Goal: Use online tool/utility: Utilize a website feature to perform a specific function

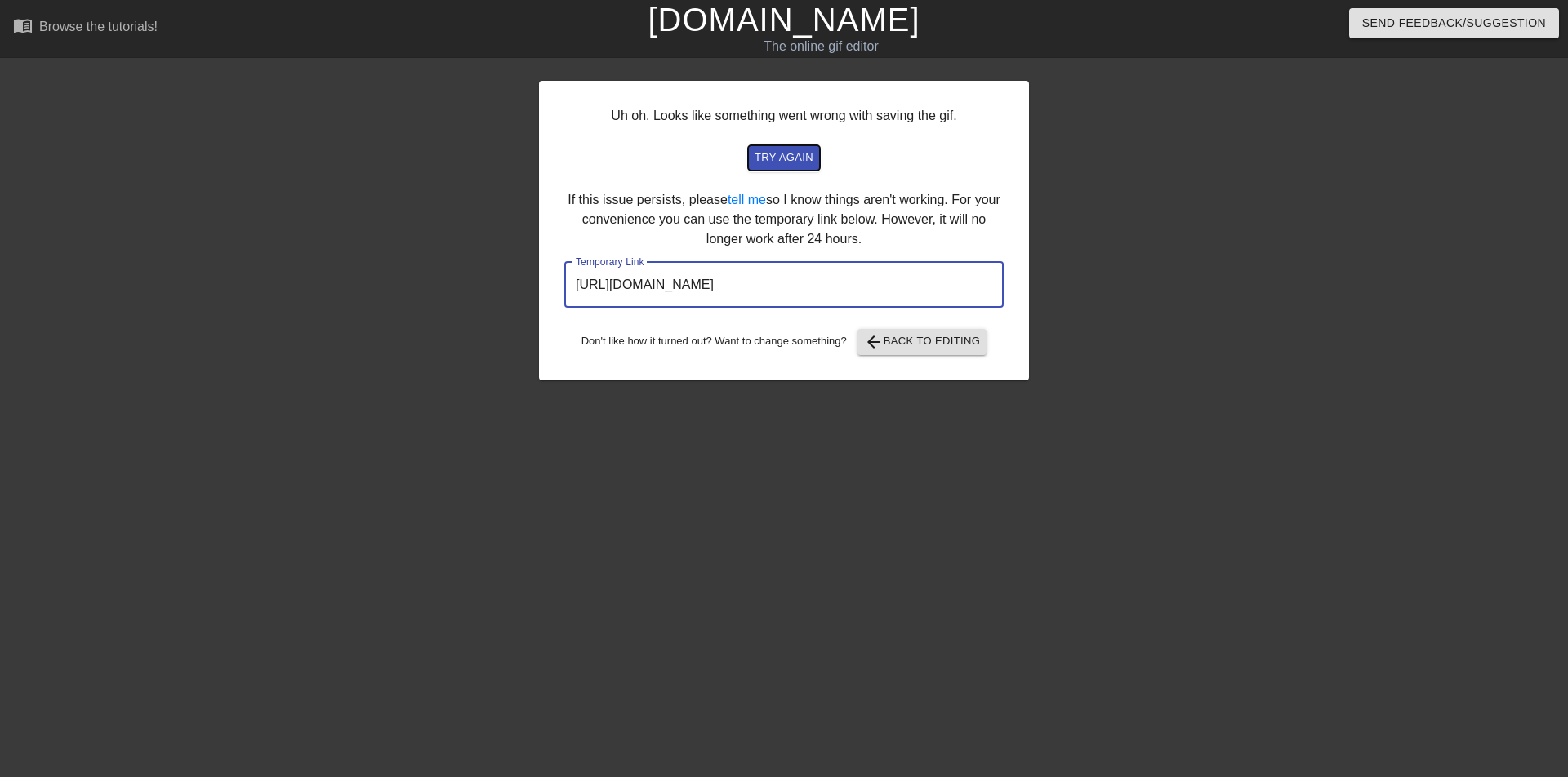
click at [776, 161] on span "try again" at bounding box center [784, 158] width 59 height 19
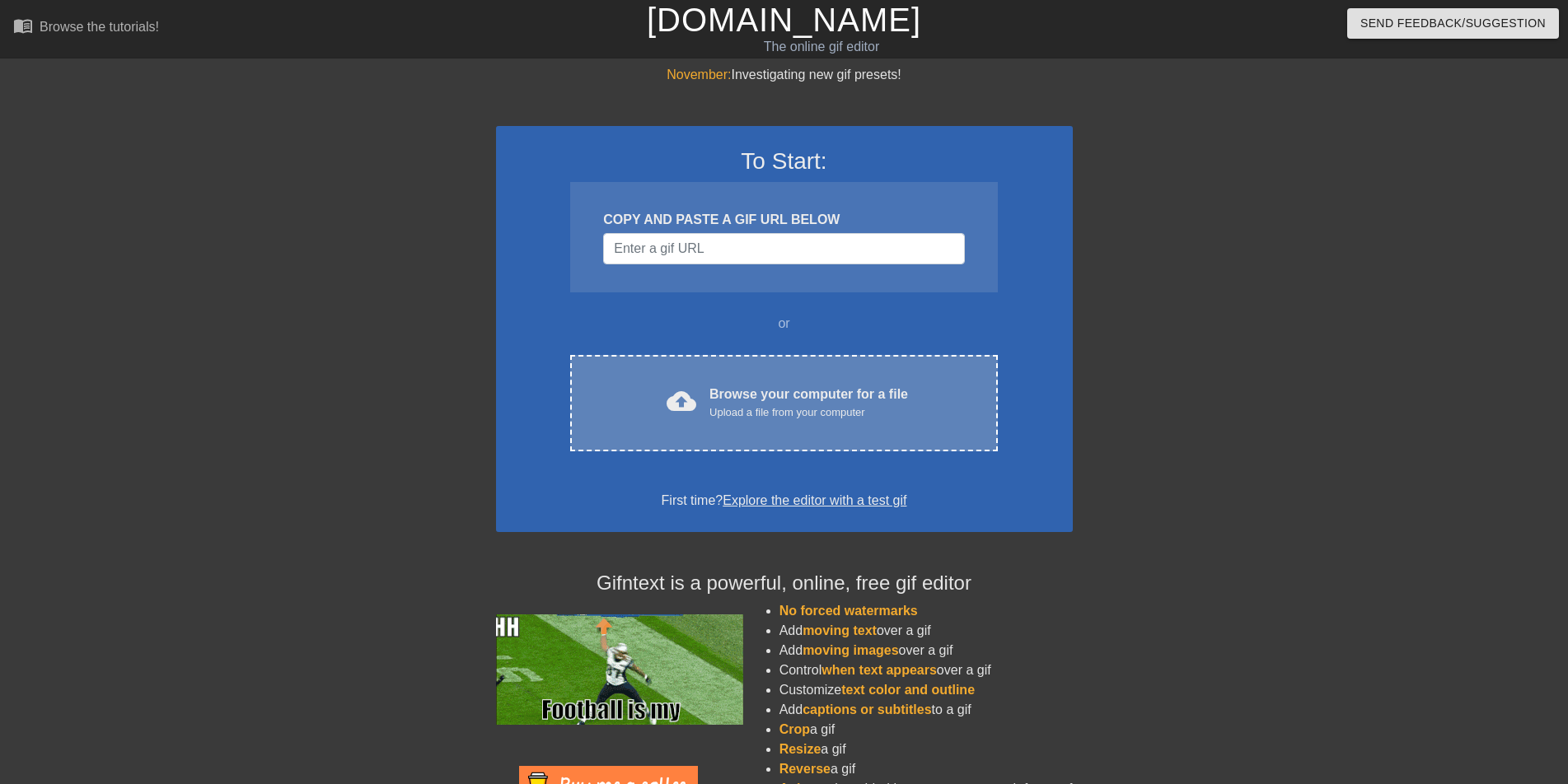
click at [811, 418] on div "Upload a file from your computer" at bounding box center [809, 412] width 199 height 16
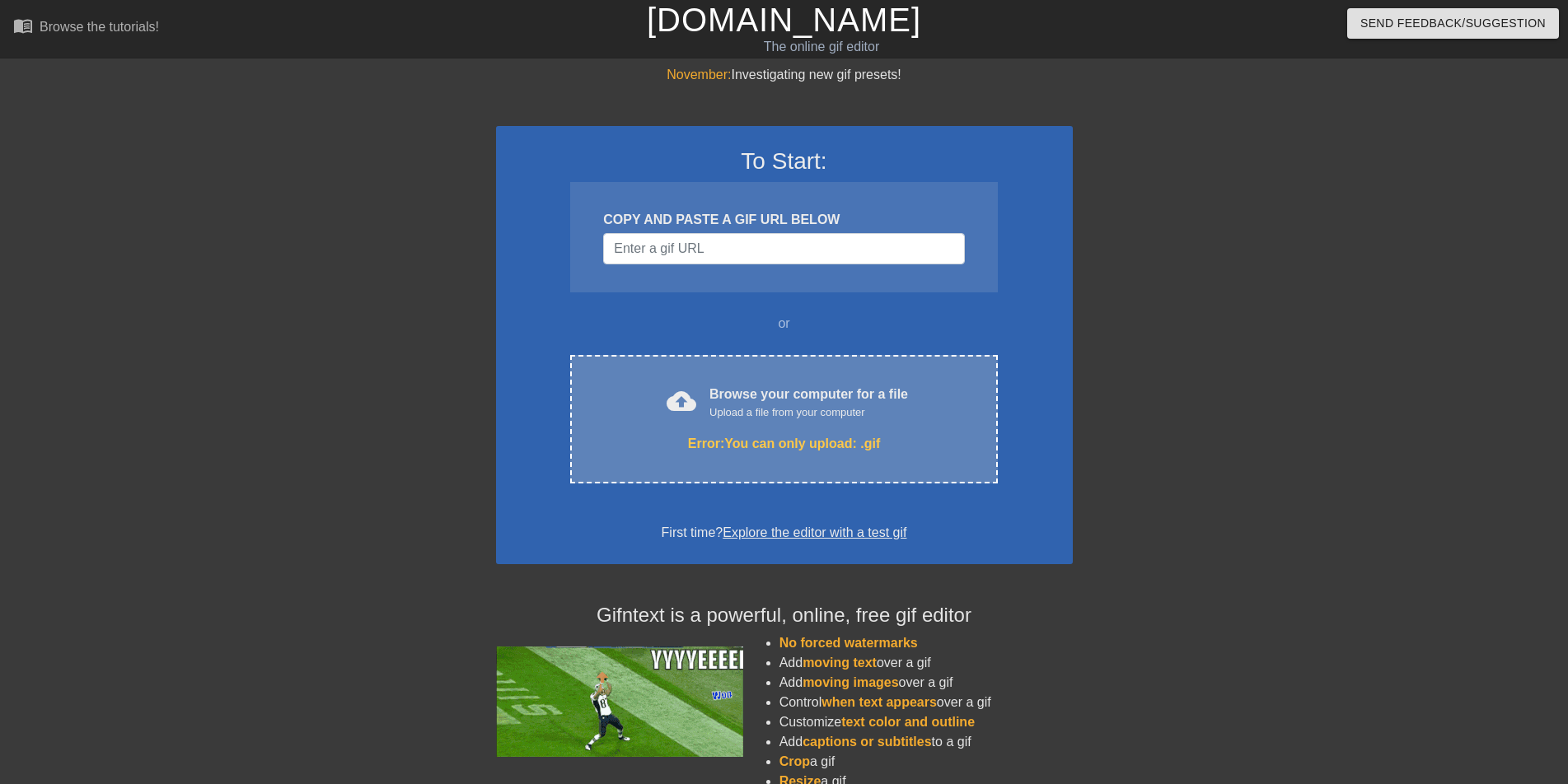
click at [885, 430] on div "cloud_upload Browse your computer for a file Upload a file from your computer E…" at bounding box center [784, 418] width 427 height 128
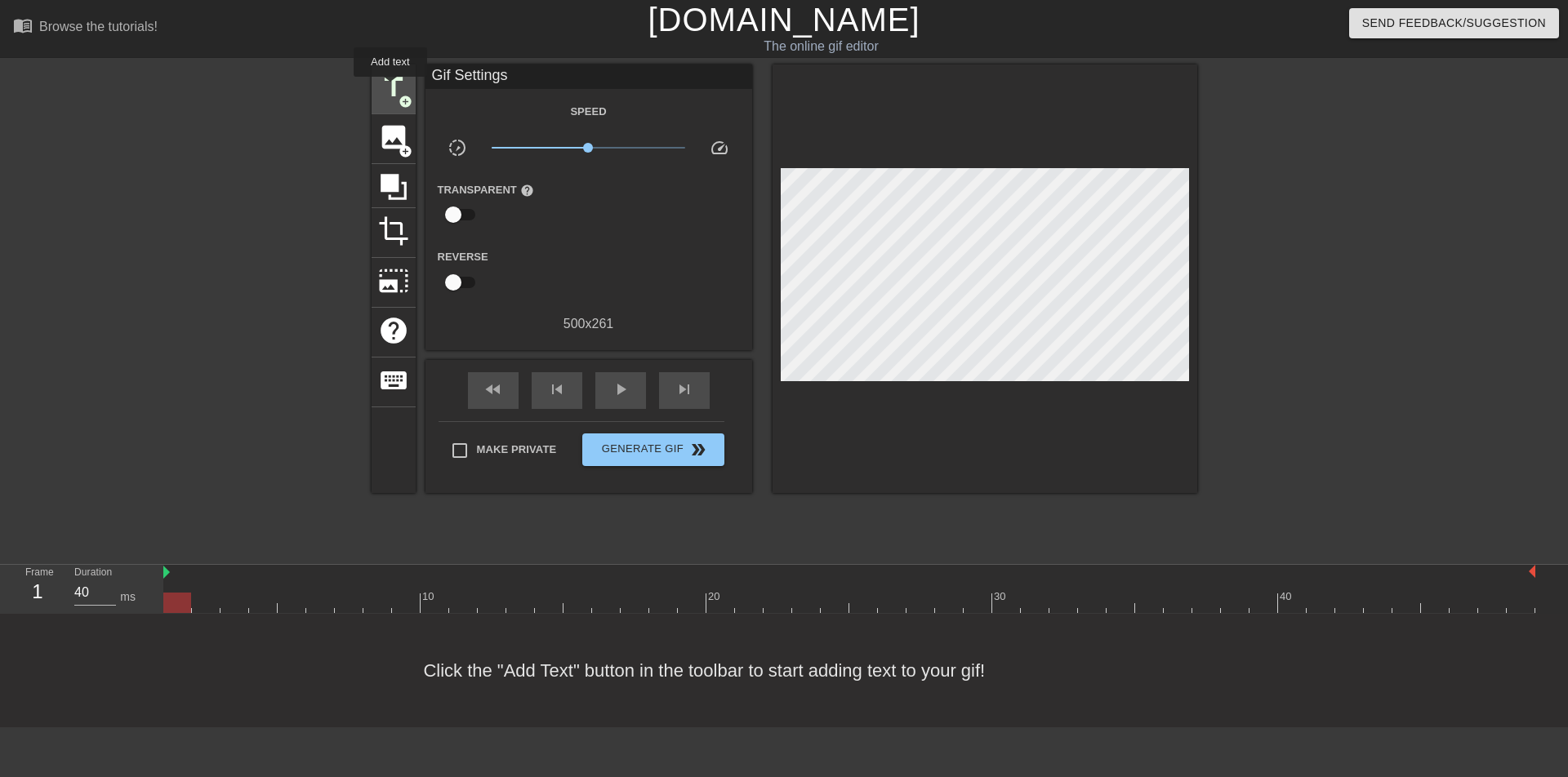
click at [390, 88] on span "title" at bounding box center [394, 87] width 31 height 31
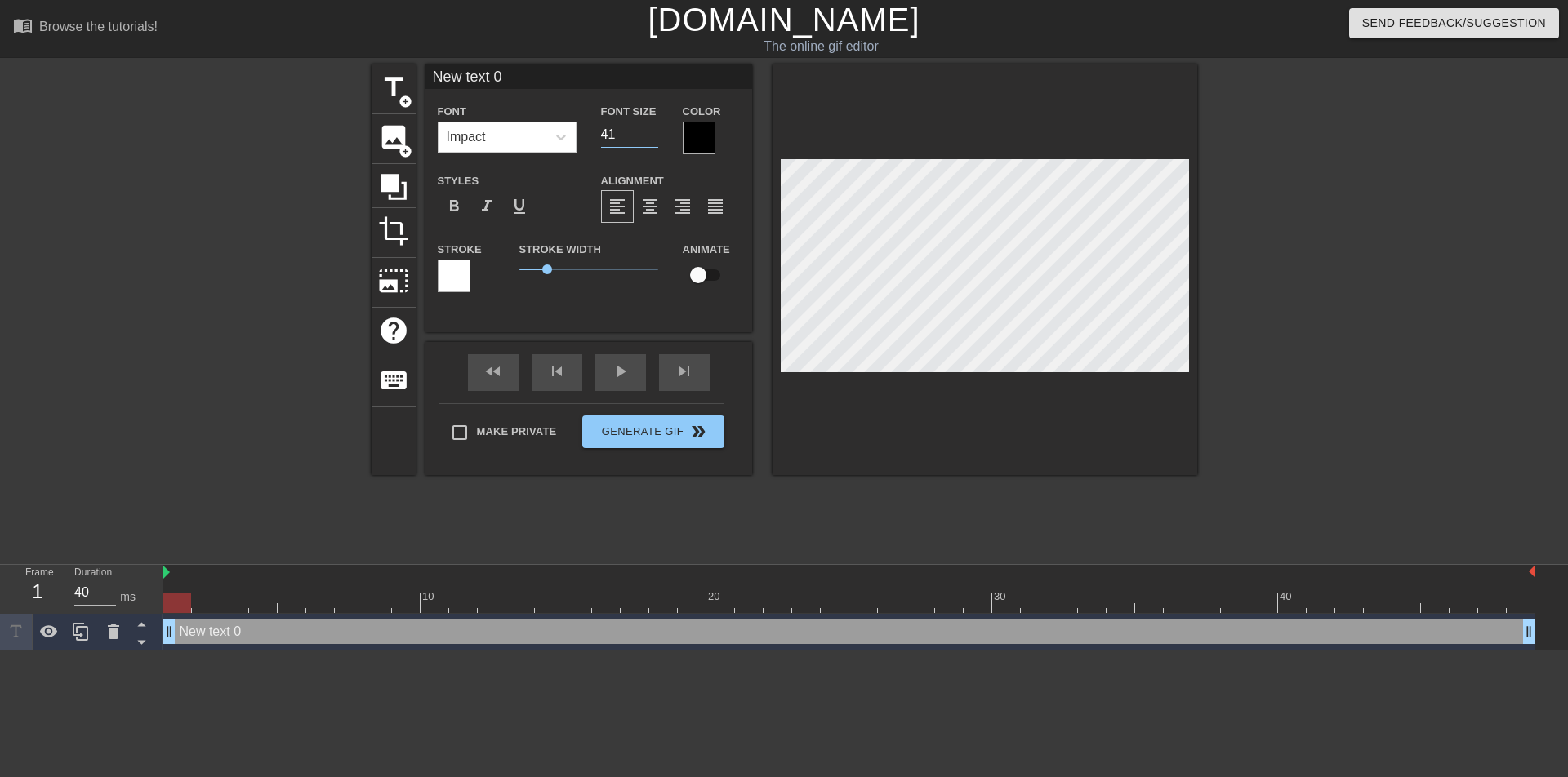
click at [648, 129] on input "41" at bounding box center [630, 134] width 57 height 26
click at [648, 129] on input "42" at bounding box center [630, 134] width 57 height 26
click at [648, 129] on input "43" at bounding box center [630, 134] width 57 height 26
click at [648, 129] on input "44" at bounding box center [630, 134] width 57 height 26
click at [648, 129] on input "45" at bounding box center [630, 134] width 57 height 26
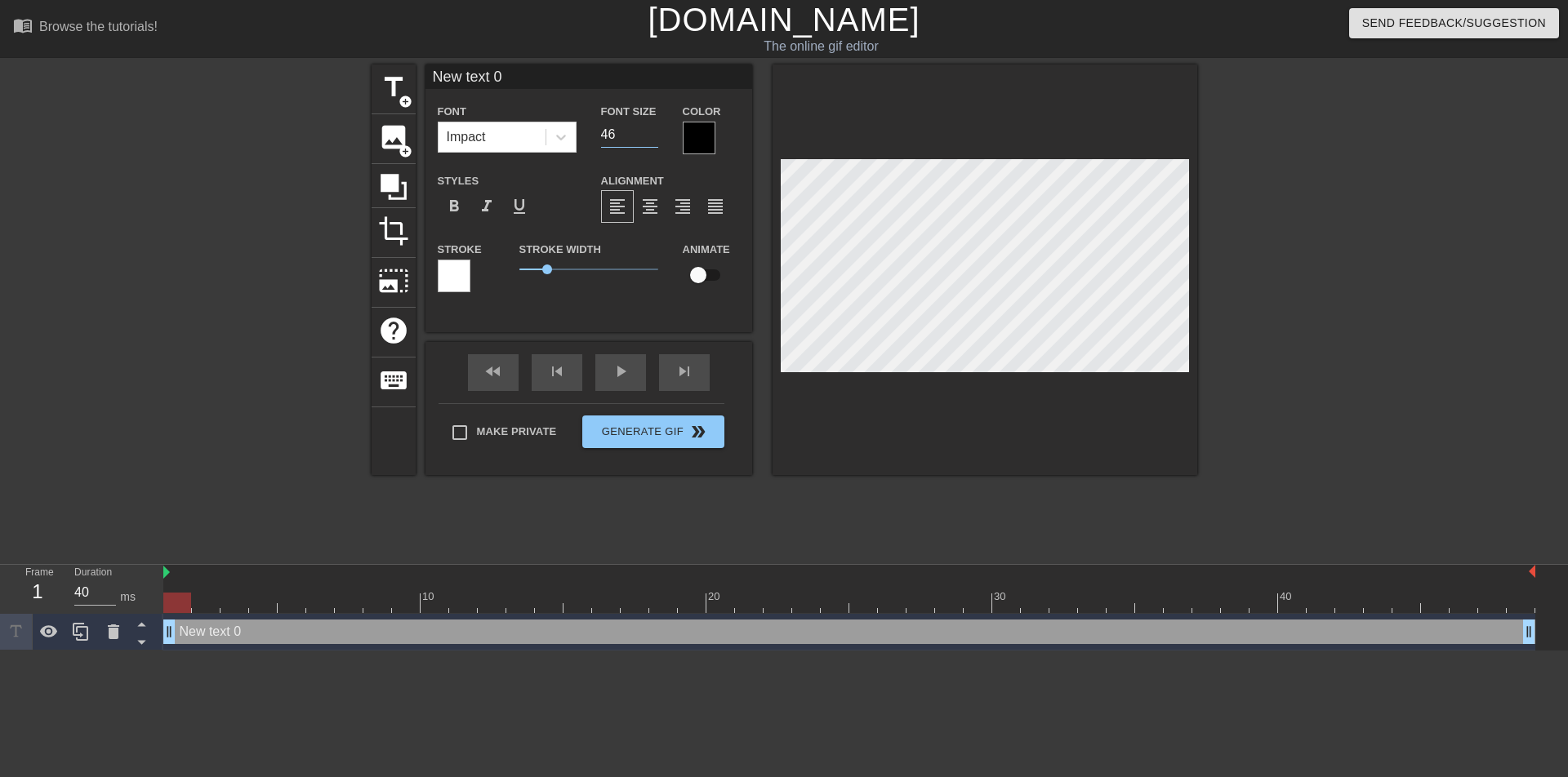
click at [648, 129] on input "46" at bounding box center [630, 134] width 57 height 26
click at [648, 129] on input "47" at bounding box center [630, 134] width 57 height 26
type input "48"
click at [648, 129] on input "48" at bounding box center [630, 134] width 57 height 26
click at [689, 141] on div at bounding box center [699, 138] width 33 height 33
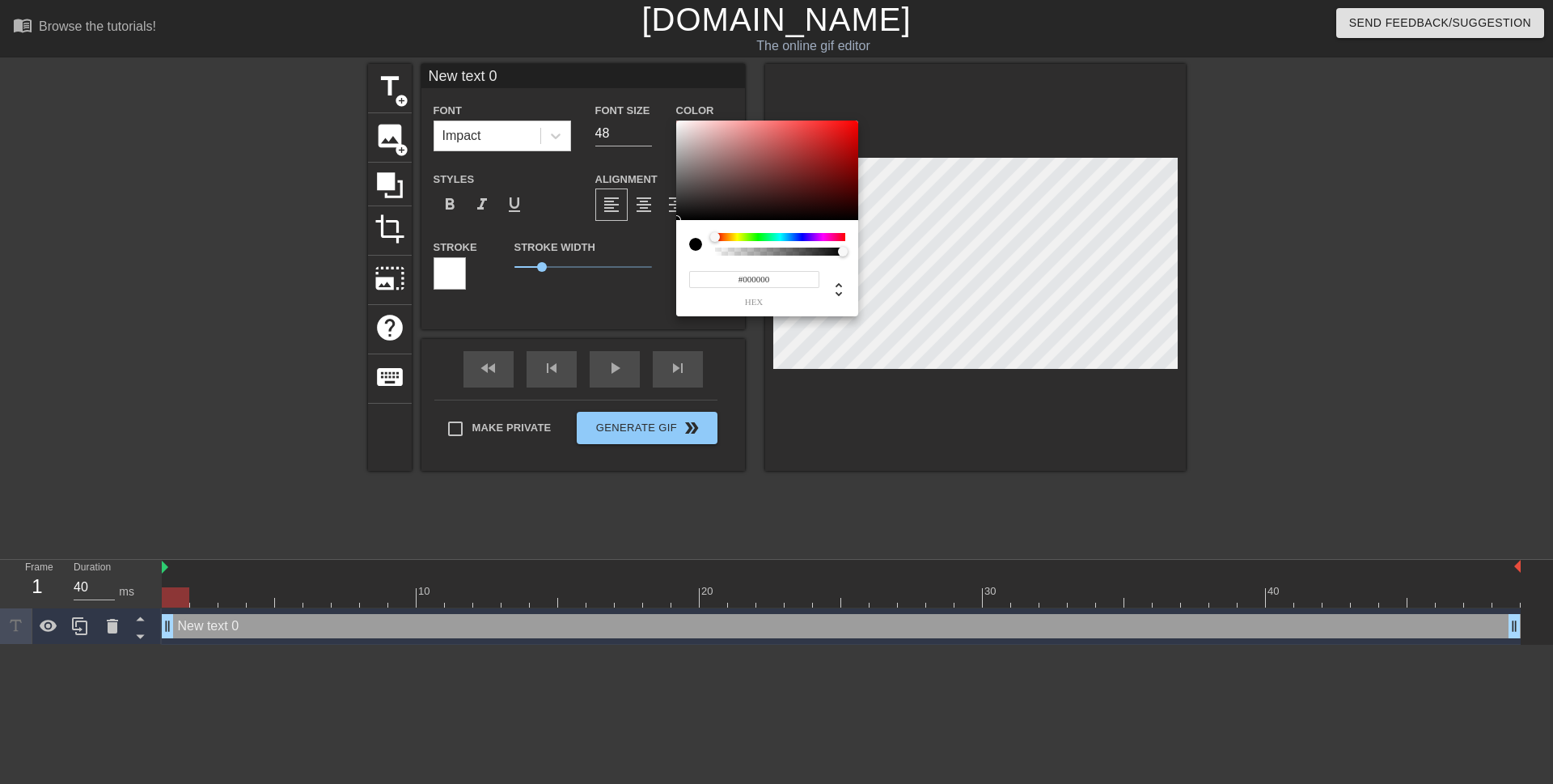
click at [763, 236] on div at bounding box center [780, 236] width 131 height 8
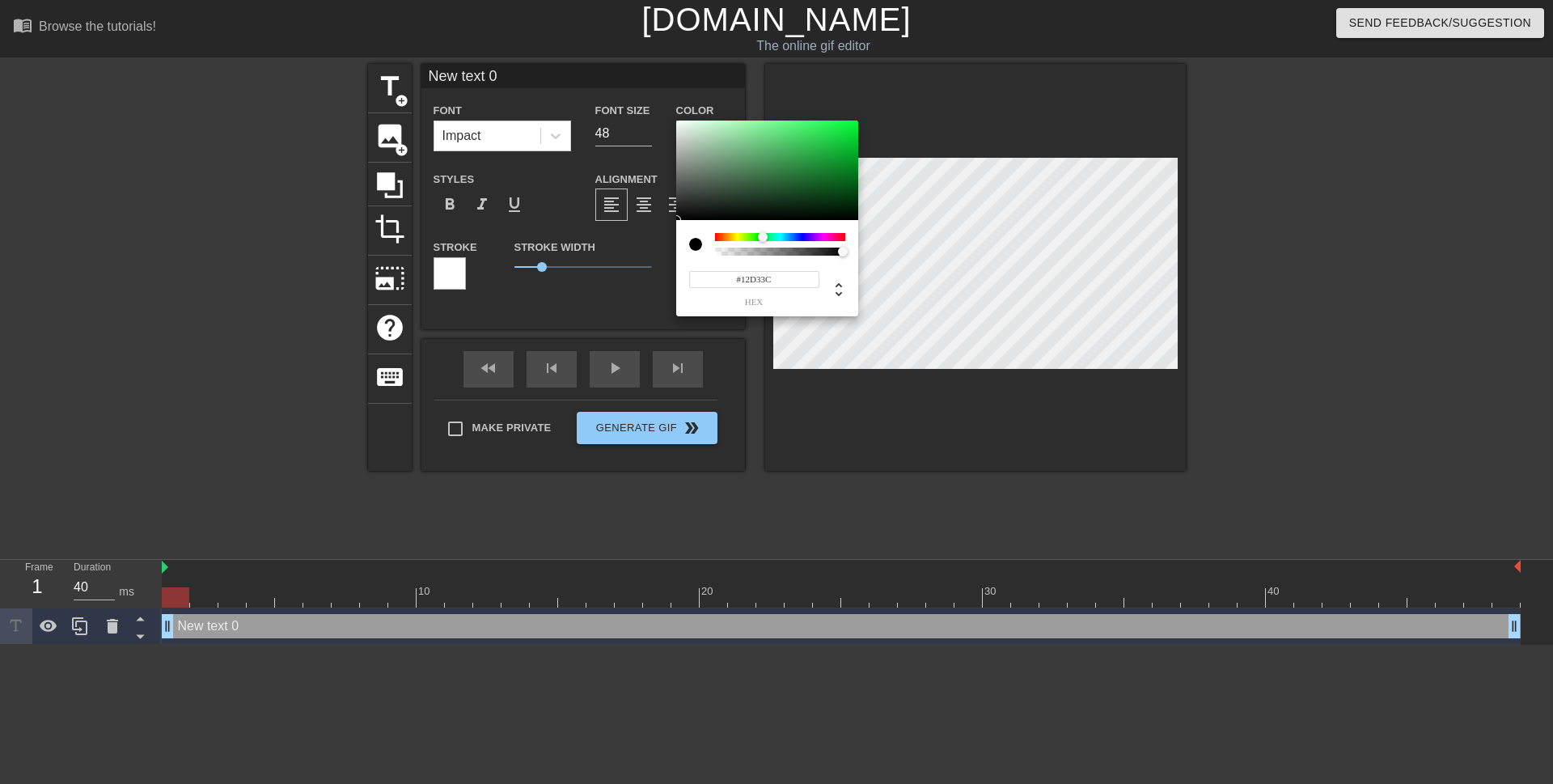
click at [843, 138] on div at bounding box center [767, 171] width 182 height 101
type input "#11D33B"
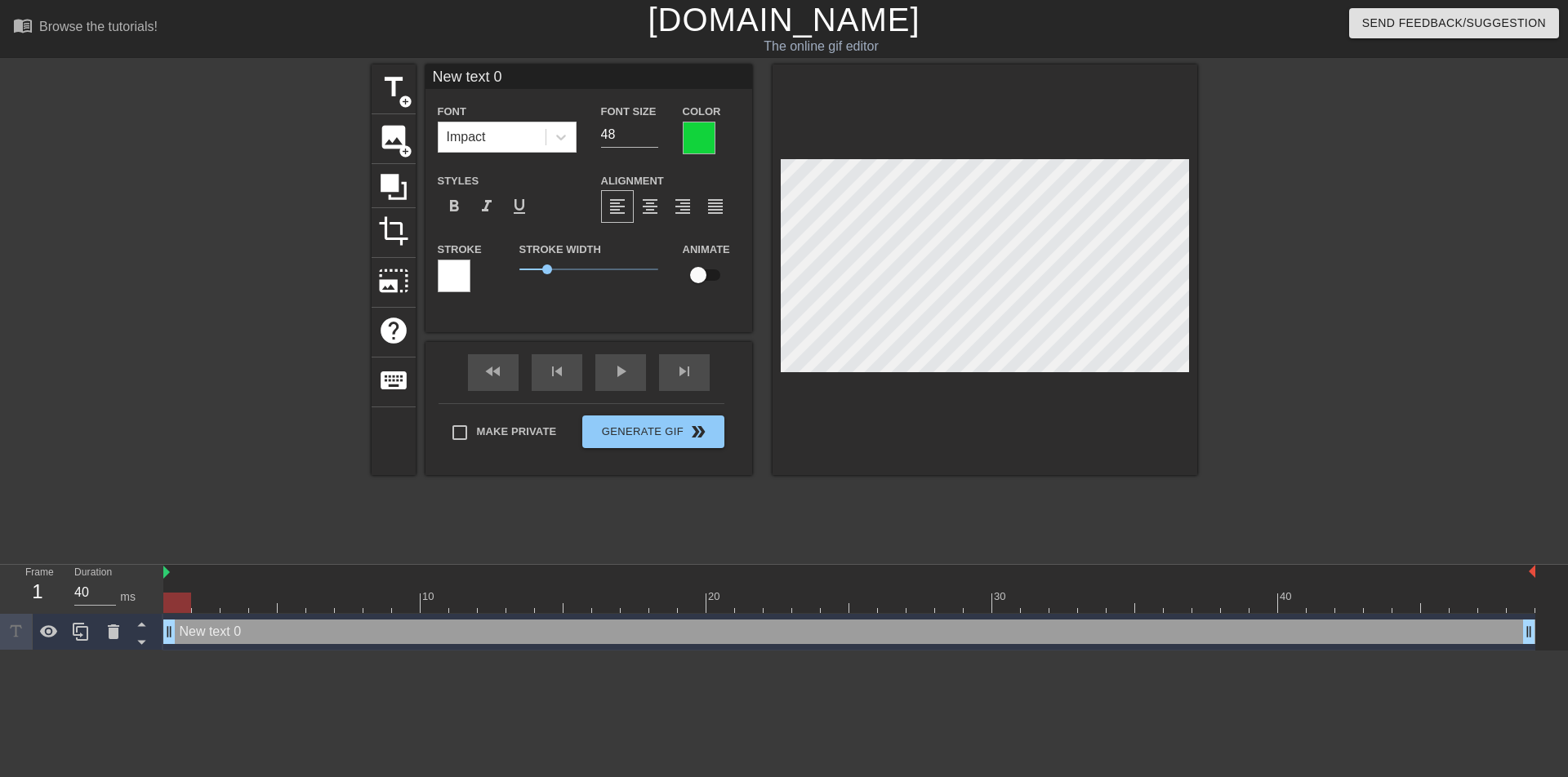
scroll to position [3, 2]
type input "New text0"
type textarea "New text0"
type input "New tex0"
type textarea "New tex0"
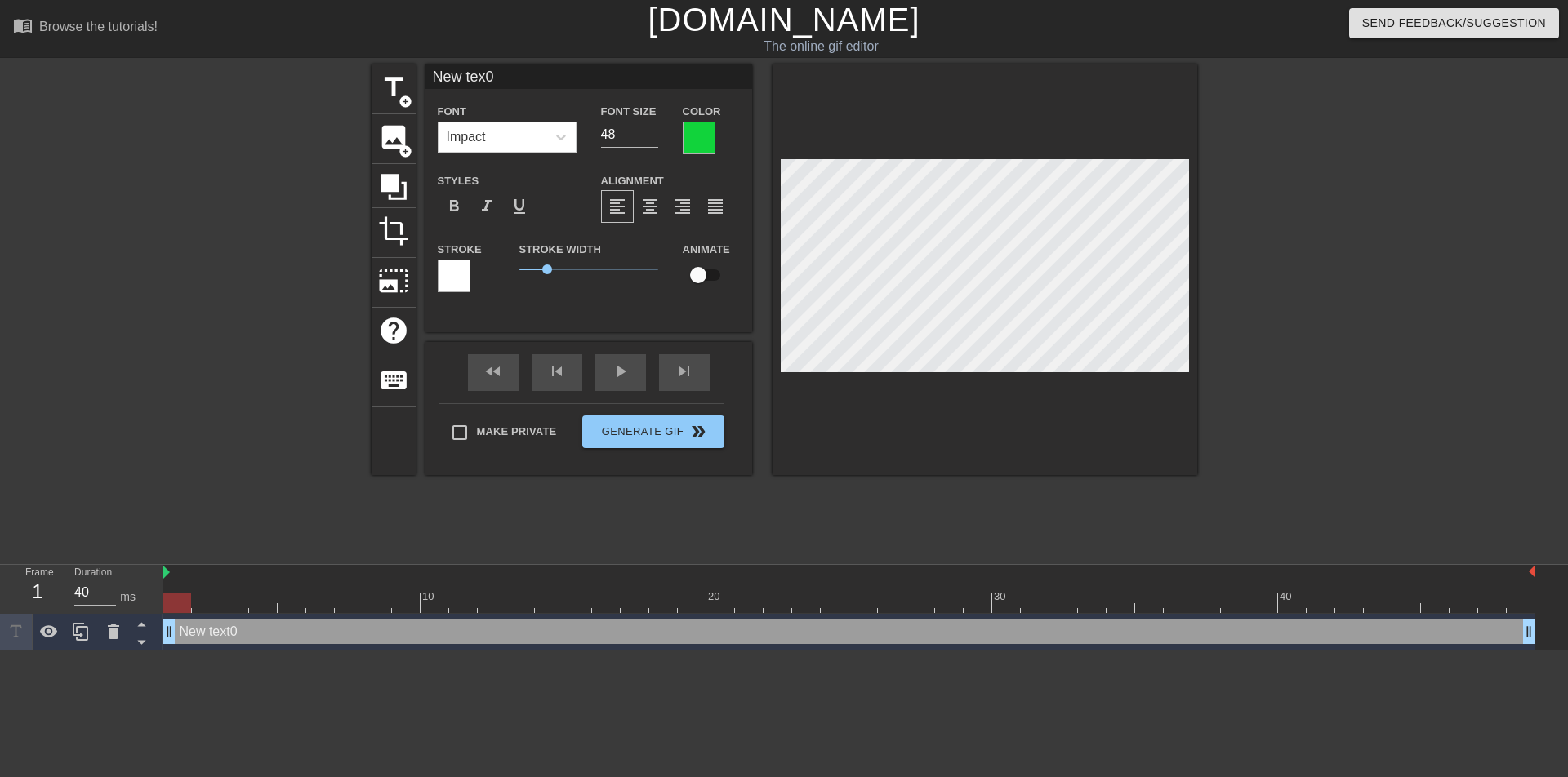
type input "New te0"
type textarea "New te0"
type input "New t0"
type textarea "New t0"
type input "New 0"
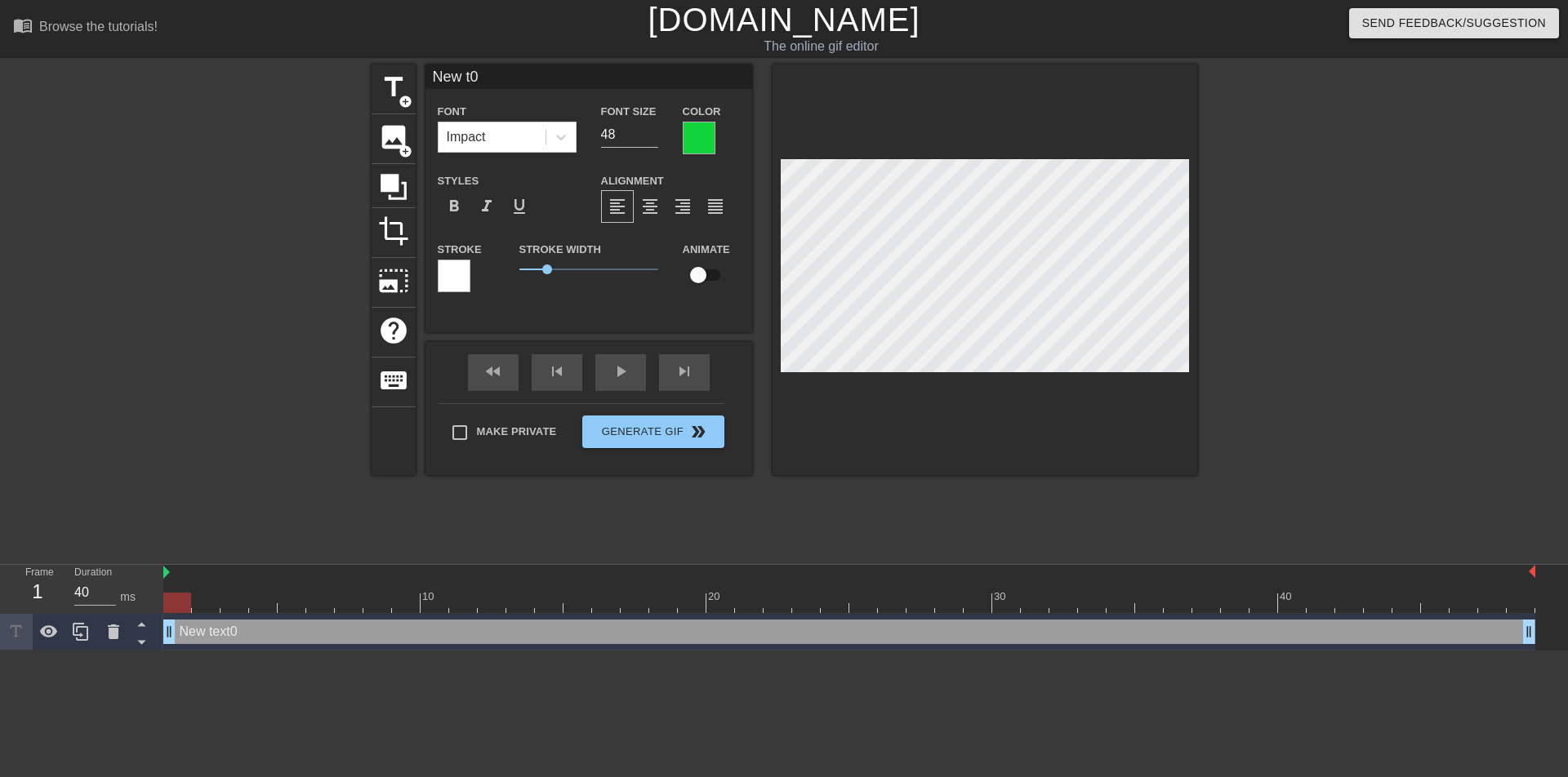
type textarea "New 0"
type input "New0"
type textarea "New0"
type input "Ne0"
type textarea "Ne0"
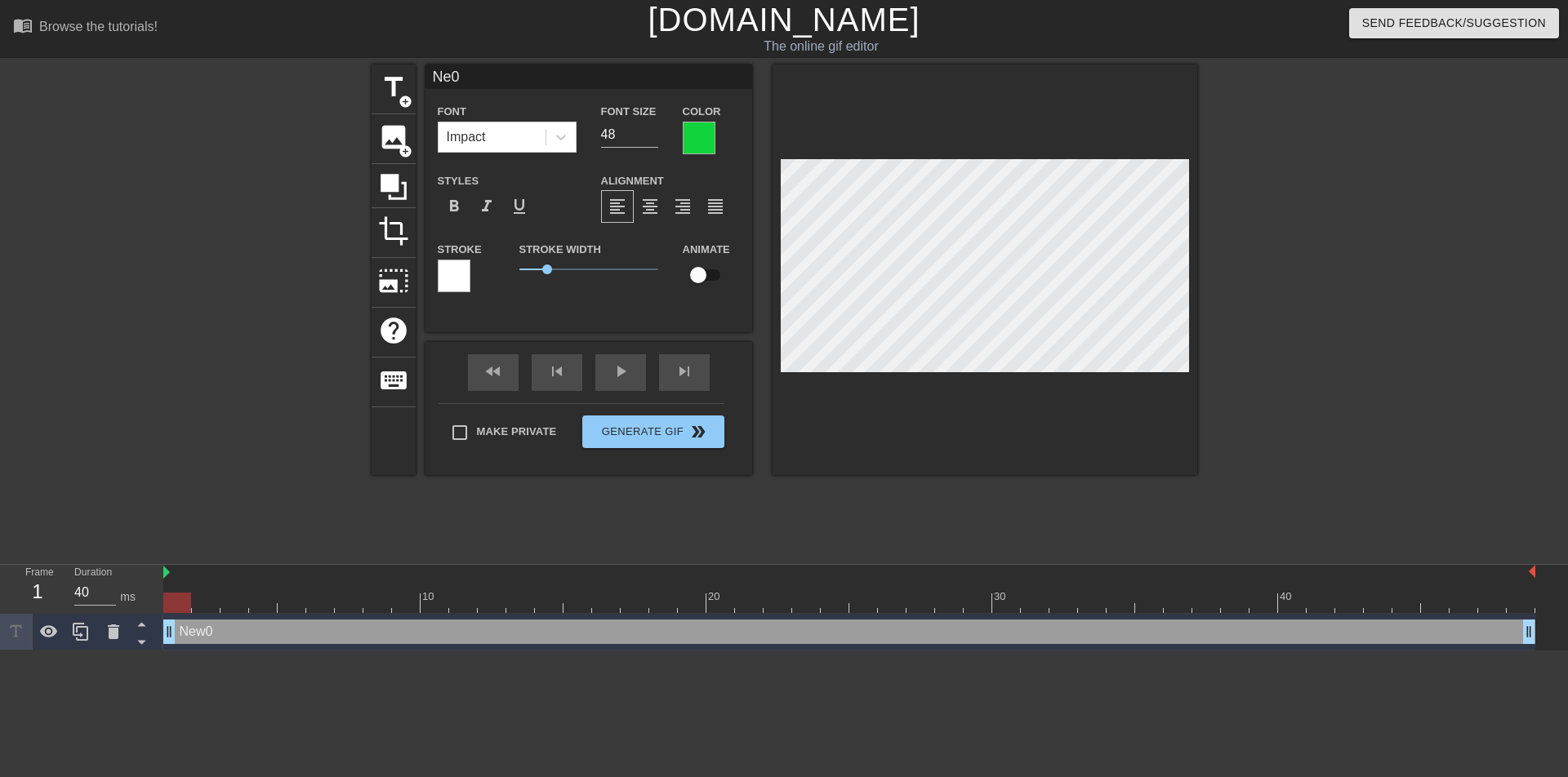
type input "N0"
type textarea "N0"
type input "0"
type textarea "0"
type input "с0"
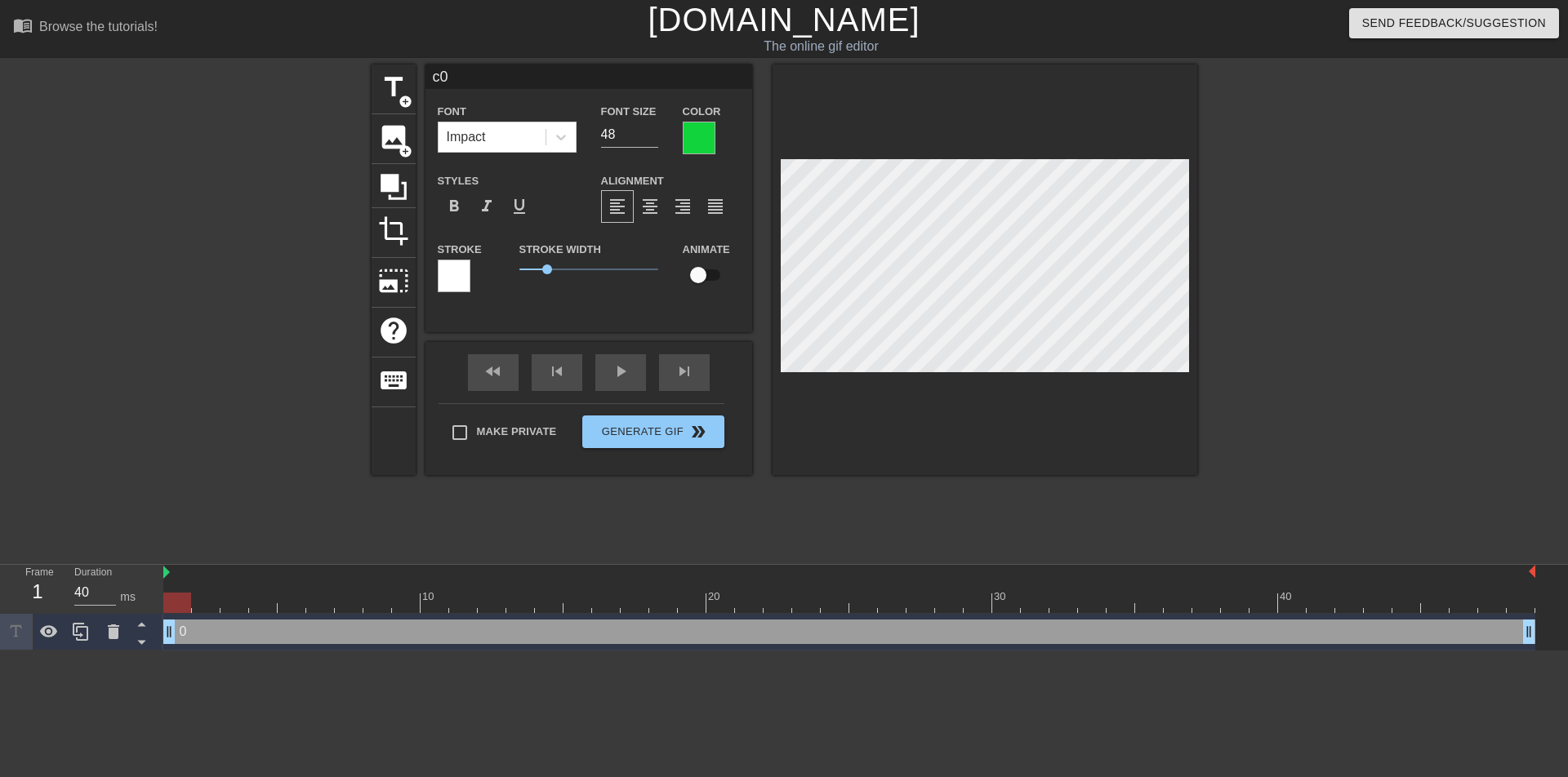
type textarea "с0"
type input "ск0"
type textarea "ск0"
type input "ска0"
type textarea "ска0"
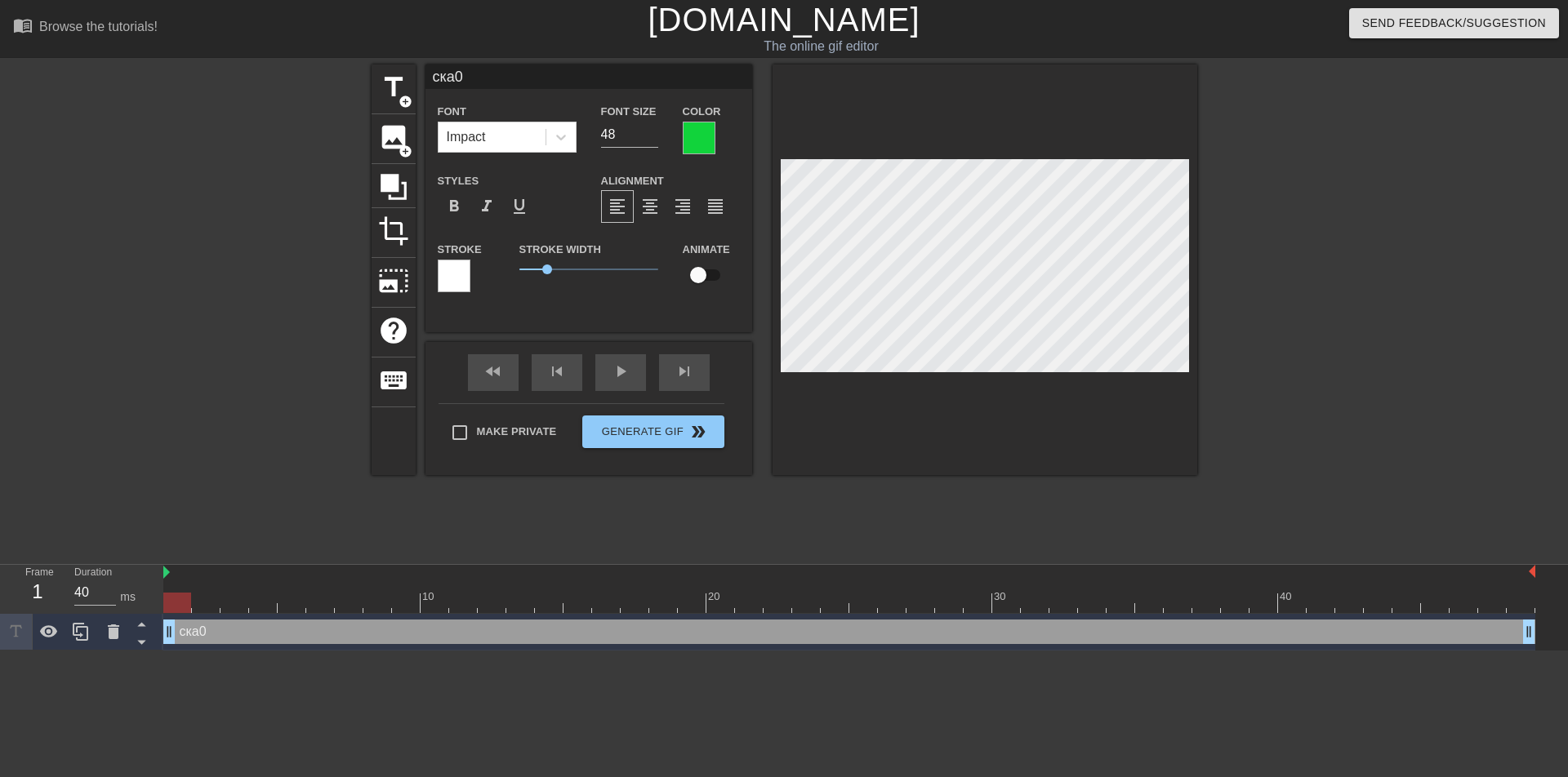
type input "ск0"
type textarea "ск0"
type input "с0"
type textarea "с0"
type input "0"
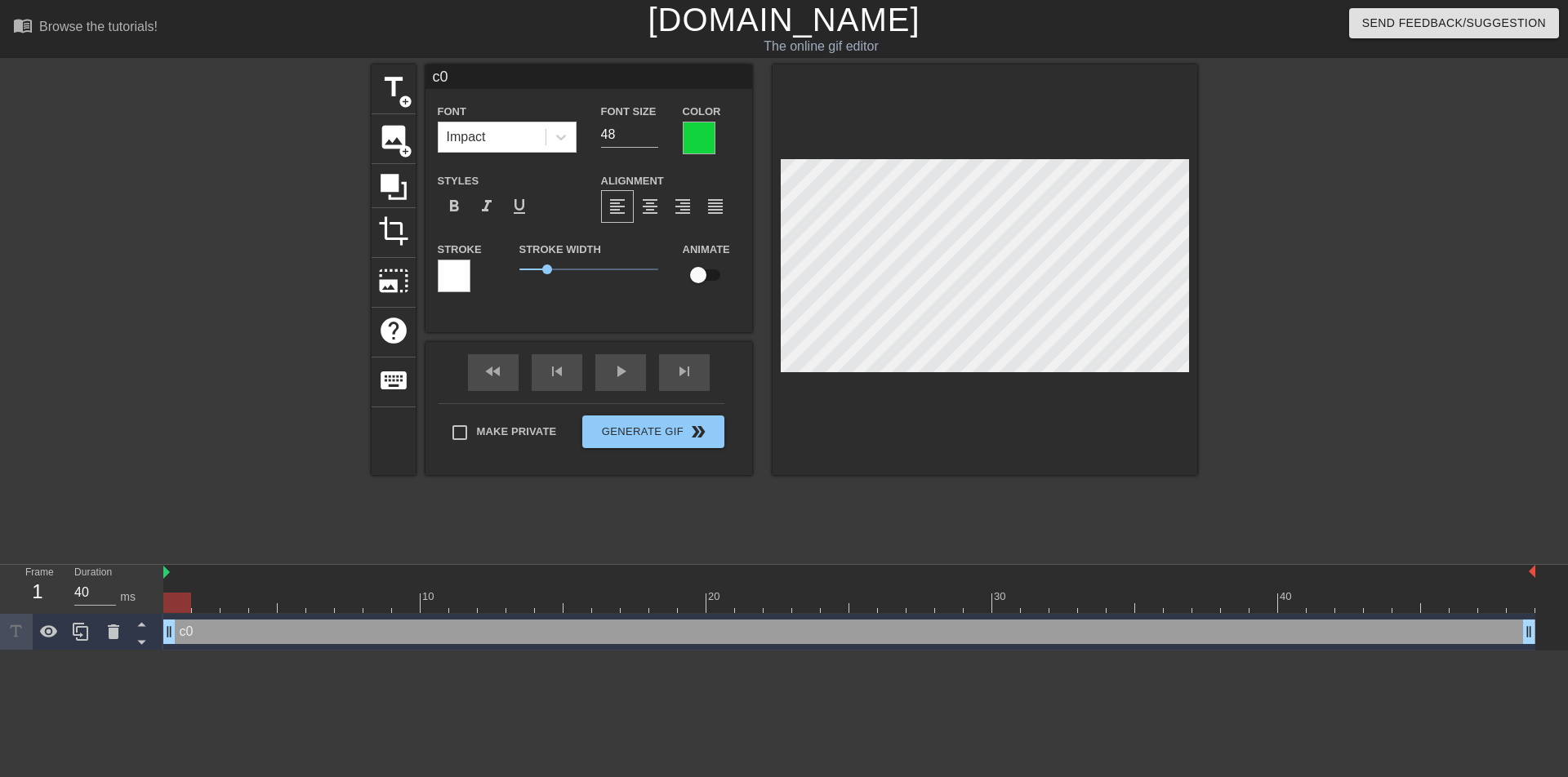
type textarea "0"
type input "С0"
type textarea "С0"
type input "СК0"
type textarea "СК0"
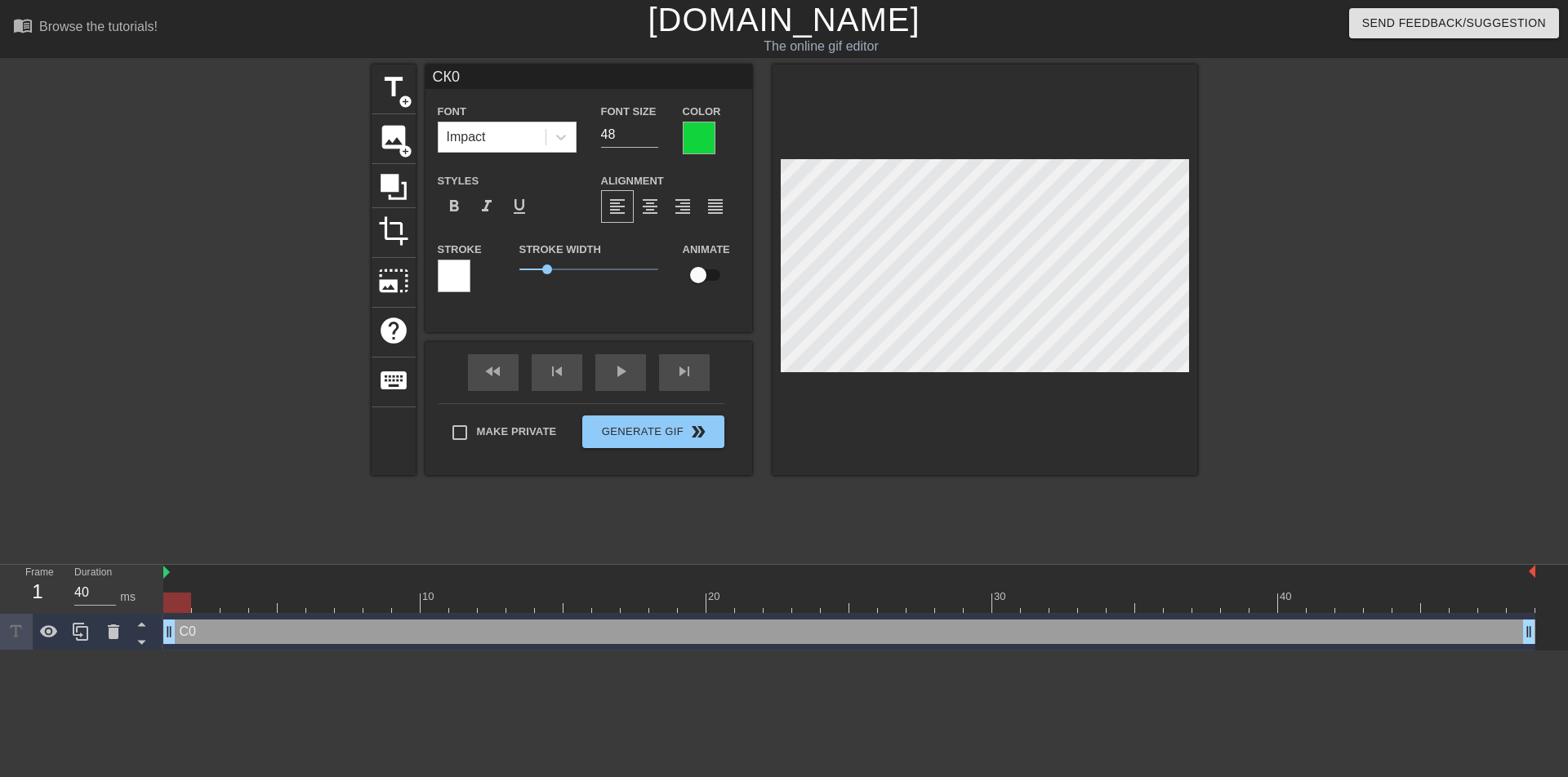
type input "СКА0"
type textarea "СКА0"
type input "СКАЧ0"
type textarea "СКАЧ0"
type input "СКАЧИ0"
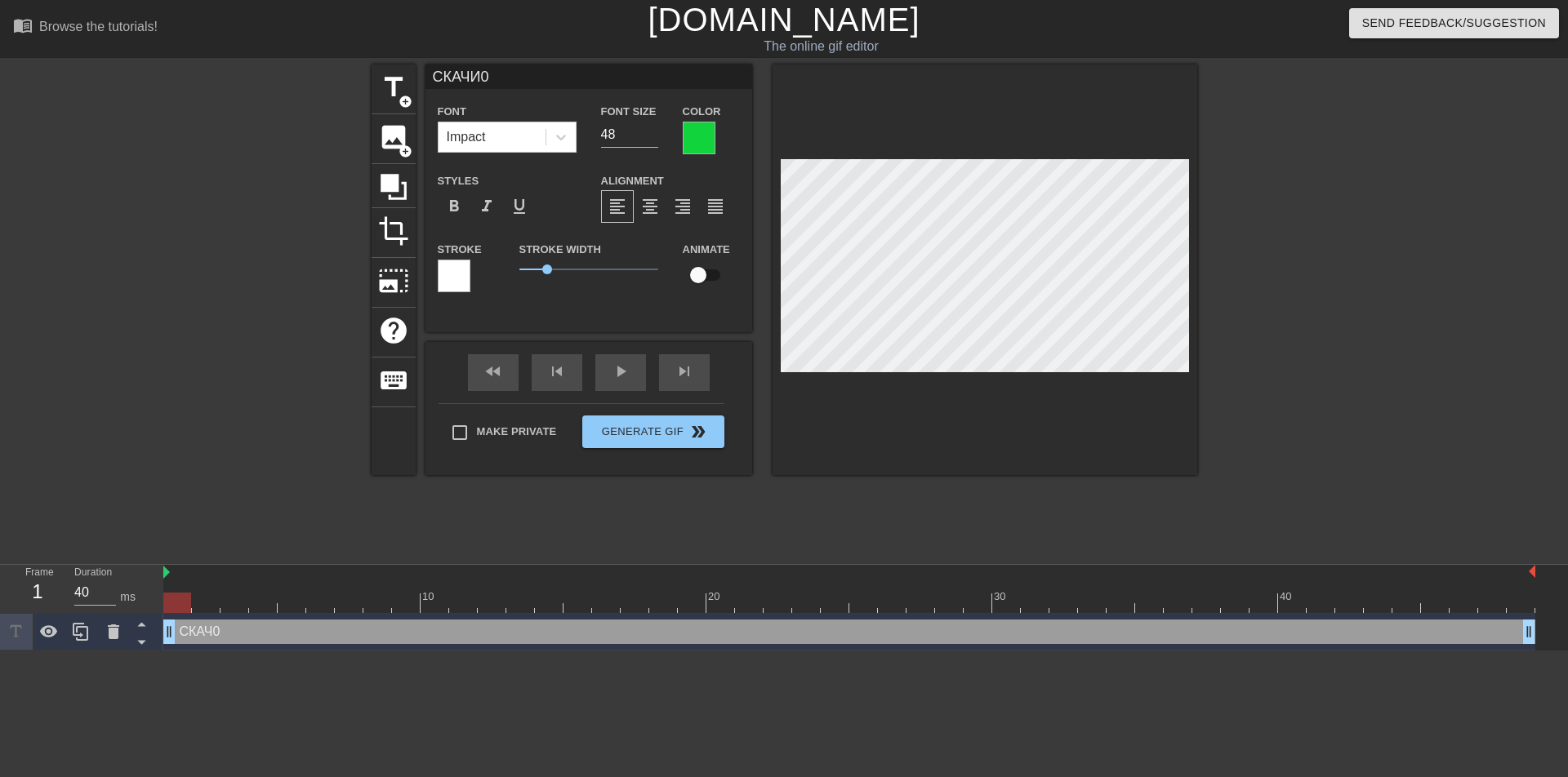
type textarea "СКАЧИ0"
type input "СКАЧИТ0"
type textarea "СКАЧИТ0"
type input "СКАЧИТЕ0"
type textarea "СКАЧИТЕ0"
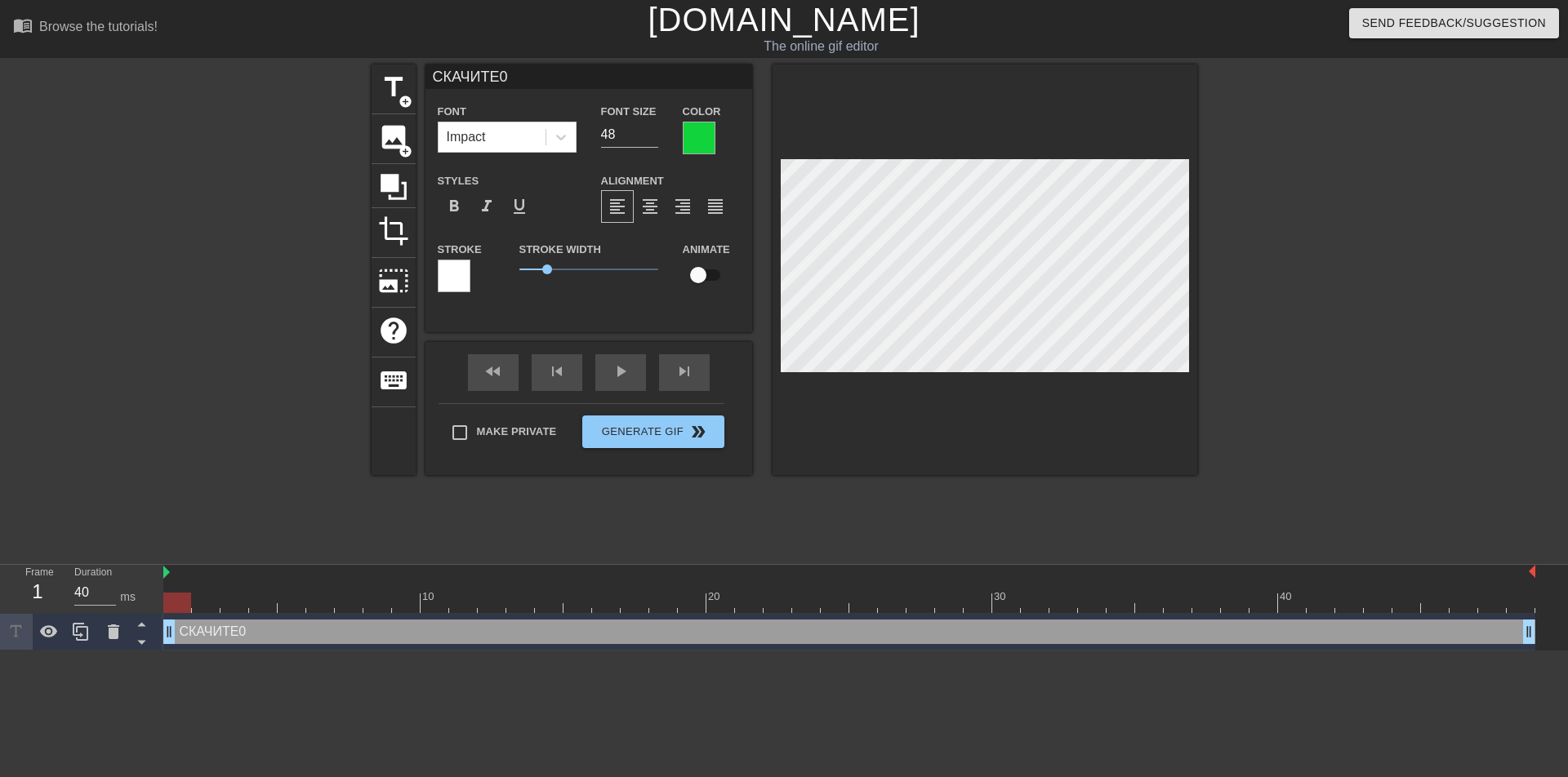
type input "СКАЧИТЕ 0"
type textarea "СКАЧИТЕ 0"
type input "СКАЧИТЕ 0"
type textarea "СКАЧИТЕ 0"
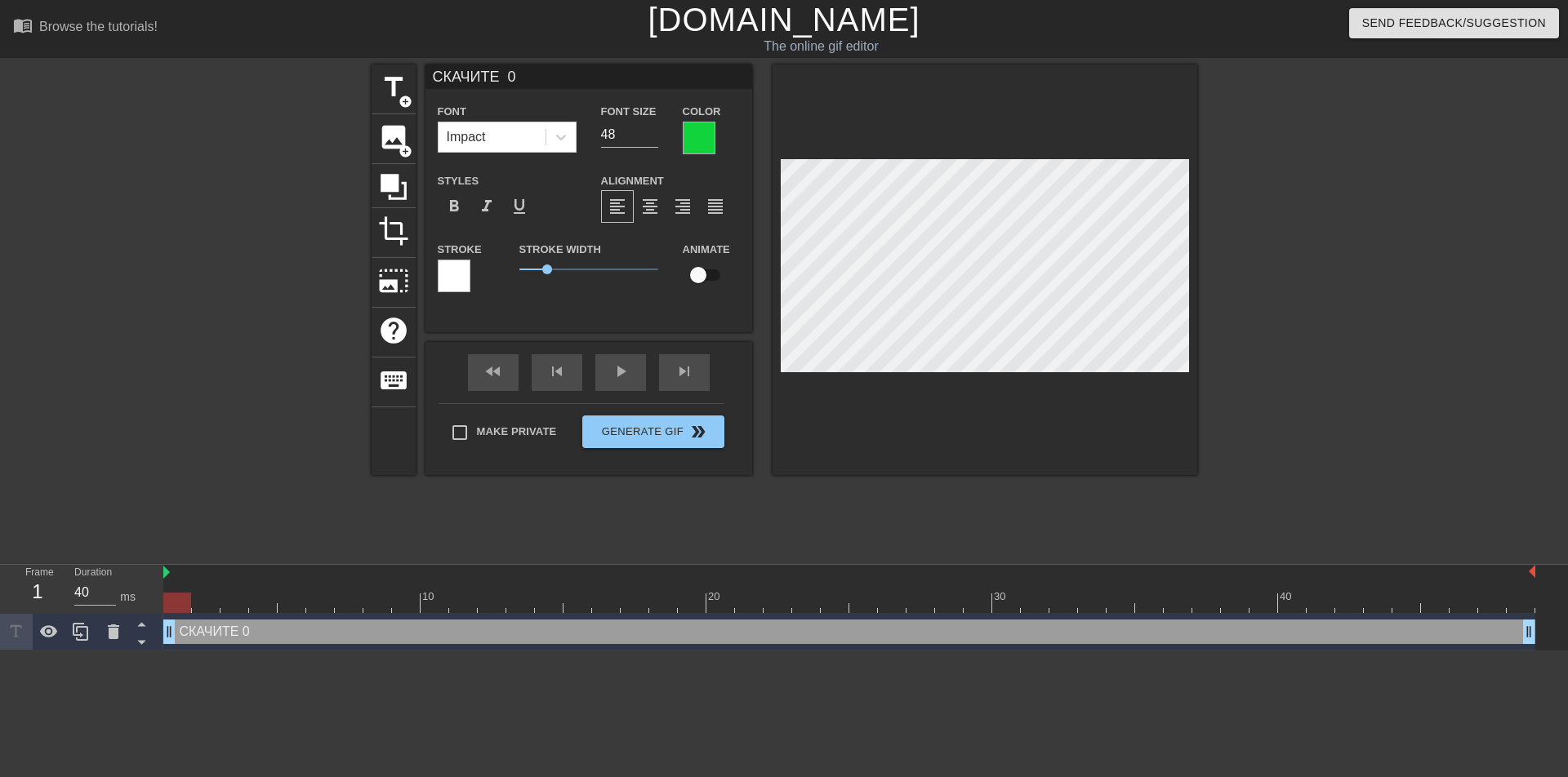
type input "СКАЧИТЕ Д0"
type textarea "СКАЧИТЕ Д0"
type input "СКАЧИТЕ ДА0"
type textarea "СКАЧИТЕ ДА0"
type input "СКАЧИТЕ ДАЛ0"
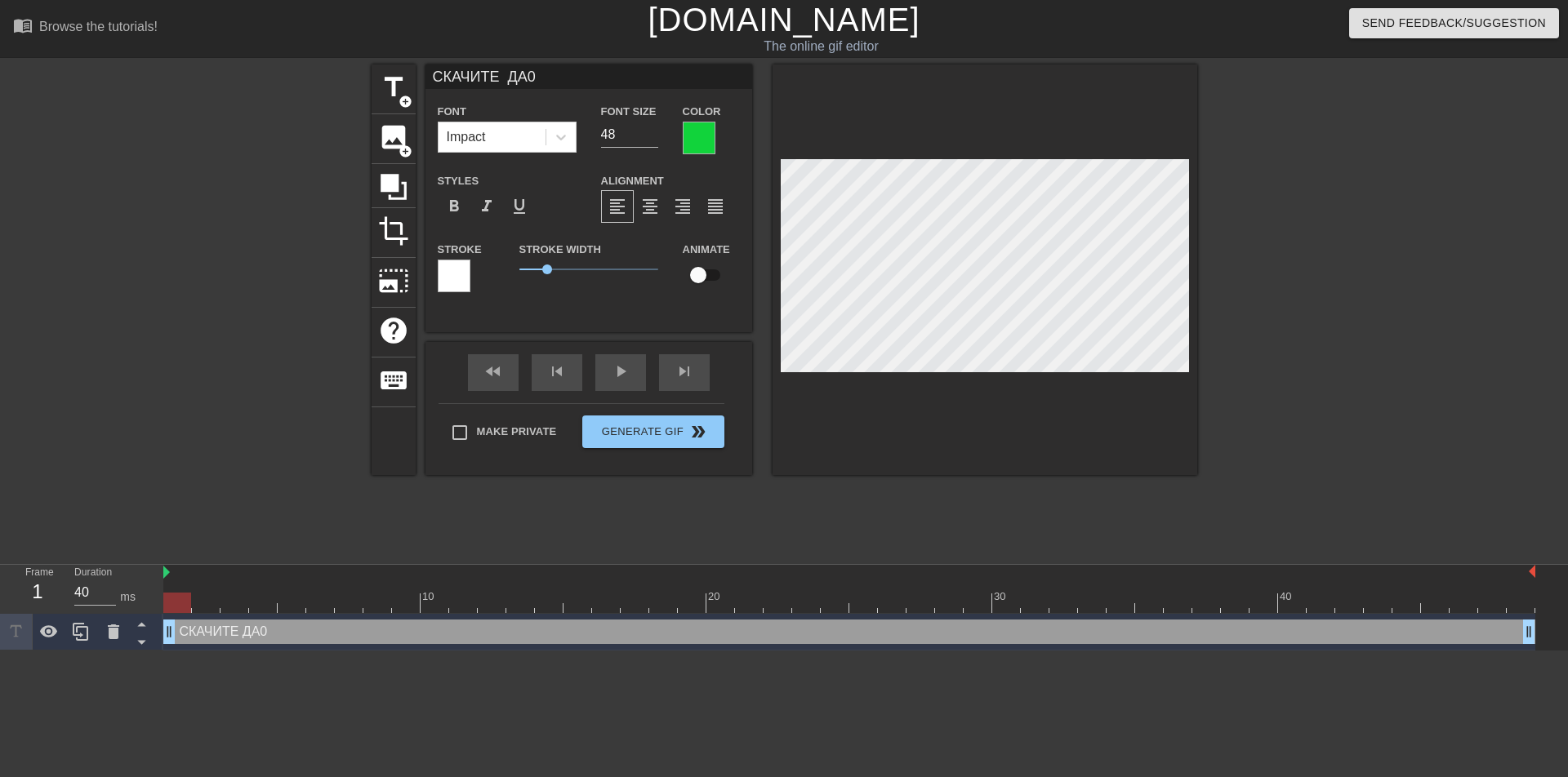
type textarea "СКАЧИТЕ ДАЛ0"
type input "СКАЧИТЕ ДАЛЬ0"
type textarea "СКАЧИТЕ ДАЛЬ0"
type input "СКАЧИТЕ ДАЛЬШ0"
type textarea "СКАЧИТЕ ДАЛЬШ0"
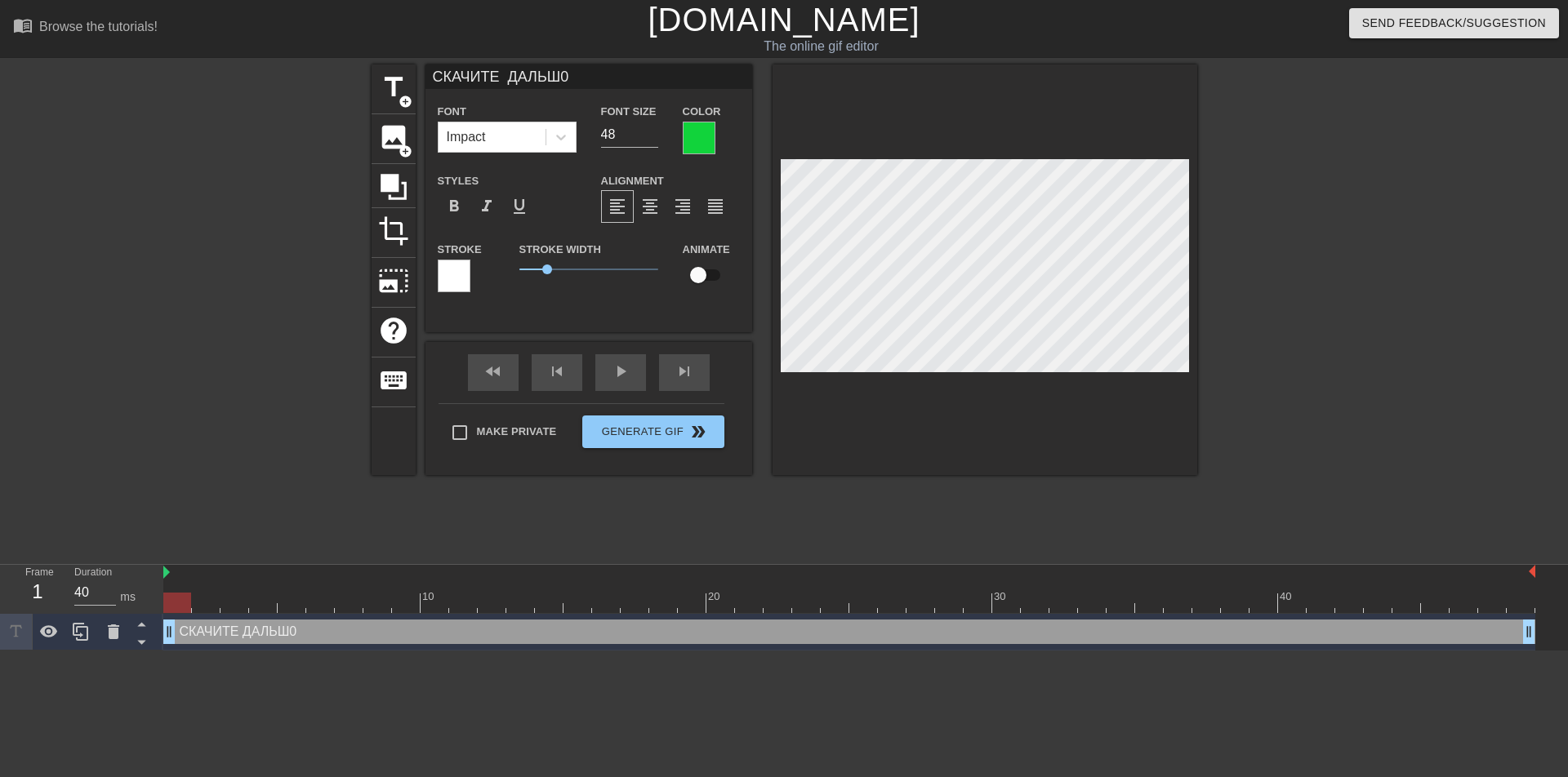
type input "СКАЧИТЕ ДАЛЬШЕ0"
type textarea "СКАЧИТЕ ДАЛЬШЕ0"
type input "СКАЧИТЕ ДАЛЬШЕ"
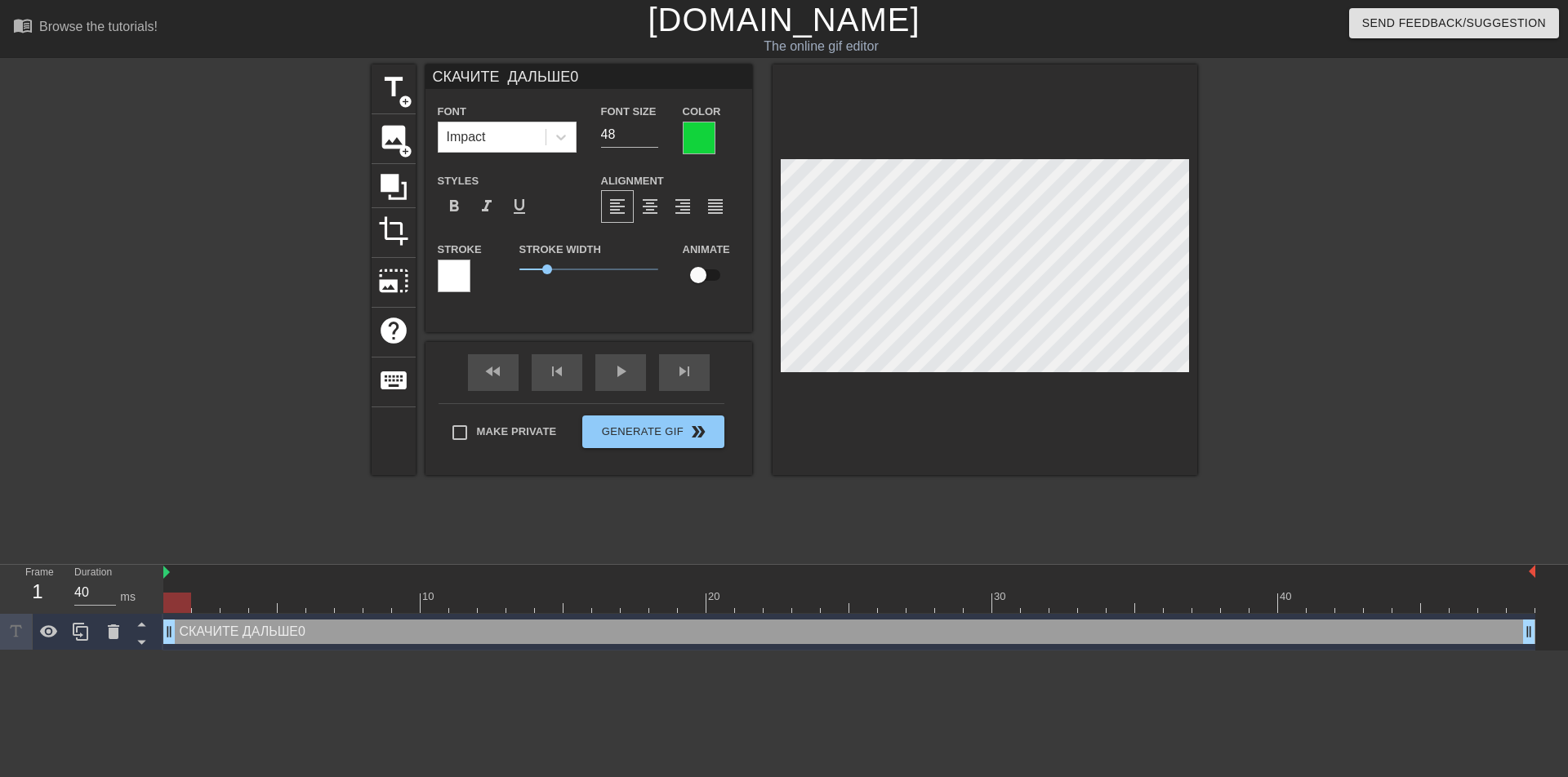
type textarea "СКАЧИТЕ ДАЛЬШЕ"
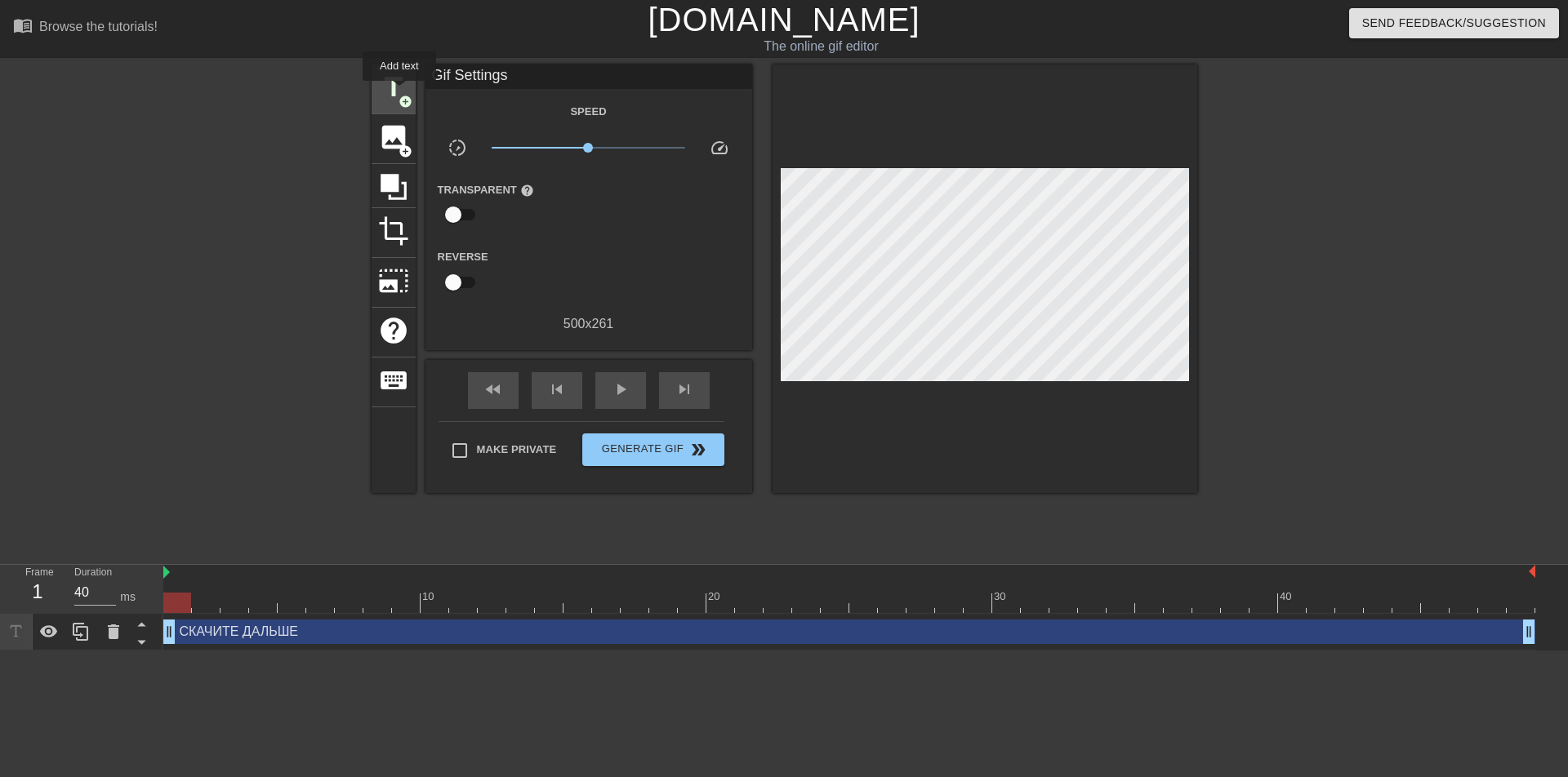
click at [400, 93] on span "title" at bounding box center [394, 87] width 31 height 31
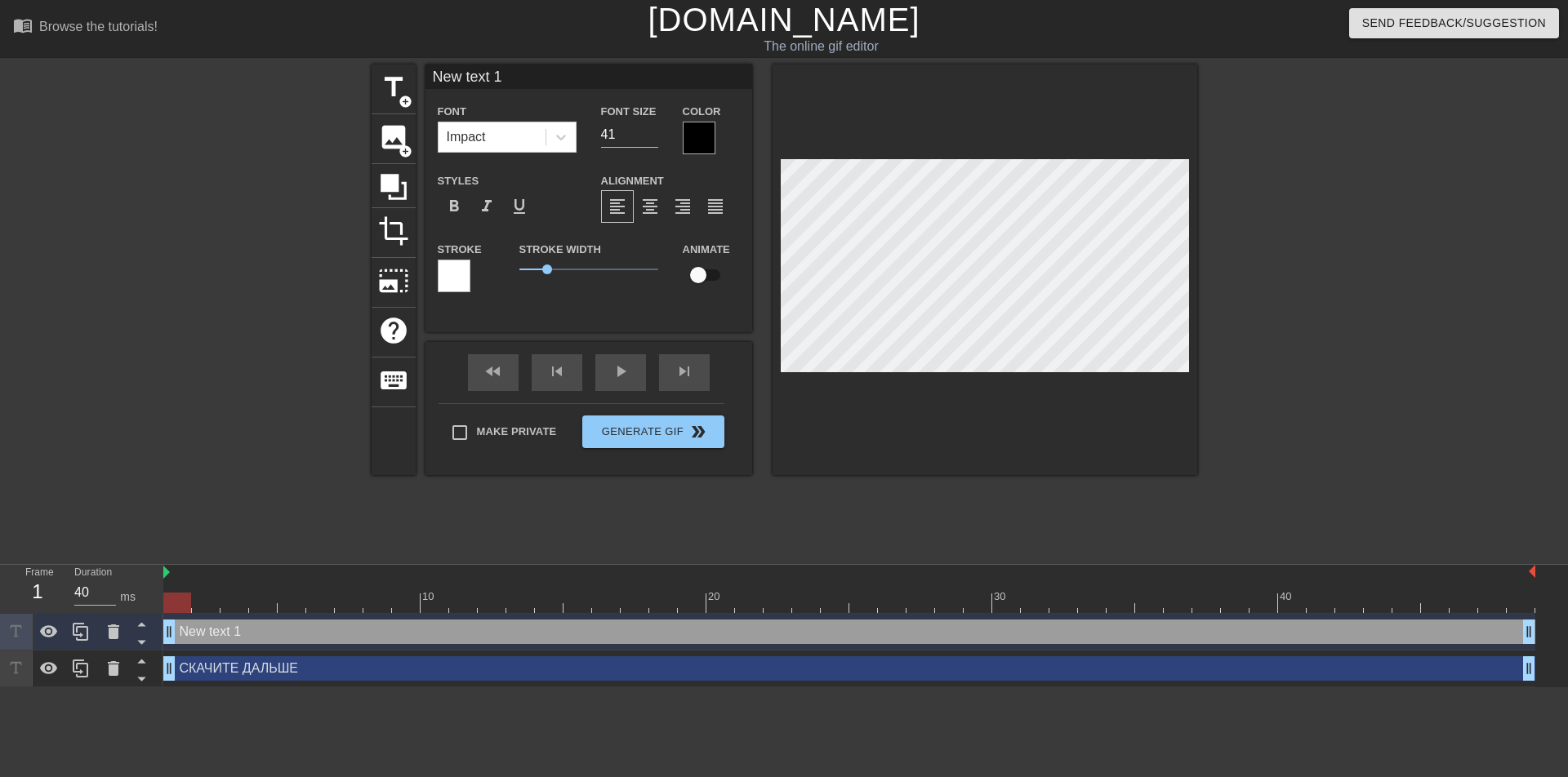
click at [654, 133] on input "41" at bounding box center [630, 134] width 57 height 26
click at [654, 133] on input "42" at bounding box center [630, 134] width 57 height 26
click at [654, 133] on input "43" at bounding box center [630, 134] width 57 height 26
click at [654, 133] on input "44" at bounding box center [630, 134] width 57 height 26
click at [654, 133] on input "45" at bounding box center [630, 134] width 57 height 26
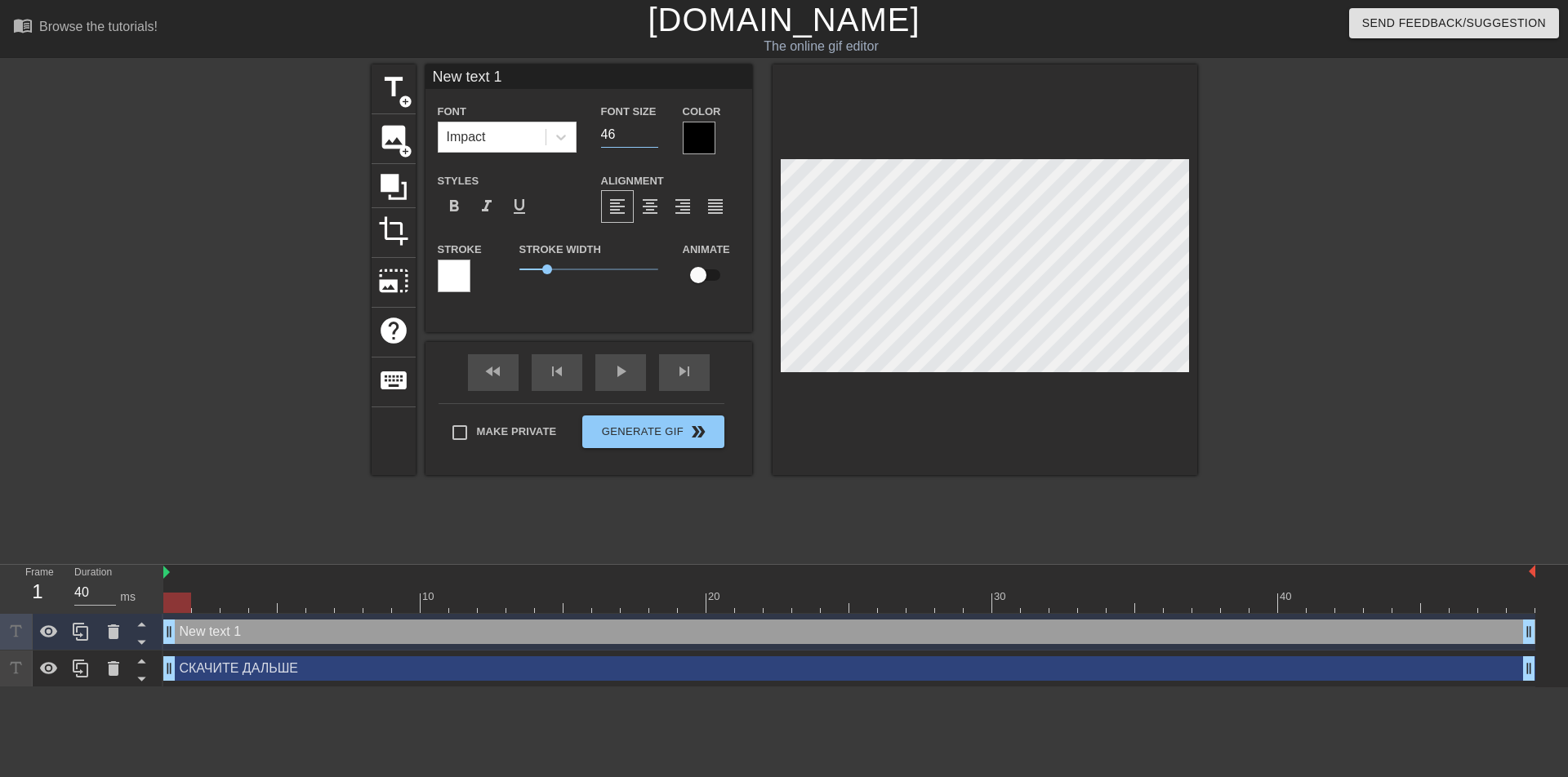
click at [654, 133] on input "46" at bounding box center [630, 134] width 57 height 26
click at [654, 133] on input "47" at bounding box center [630, 134] width 57 height 26
click at [654, 133] on input "48" at bounding box center [630, 134] width 57 height 26
click at [654, 133] on input "49" at bounding box center [630, 134] width 57 height 26
click at [654, 133] on input "50" at bounding box center [630, 134] width 57 height 26
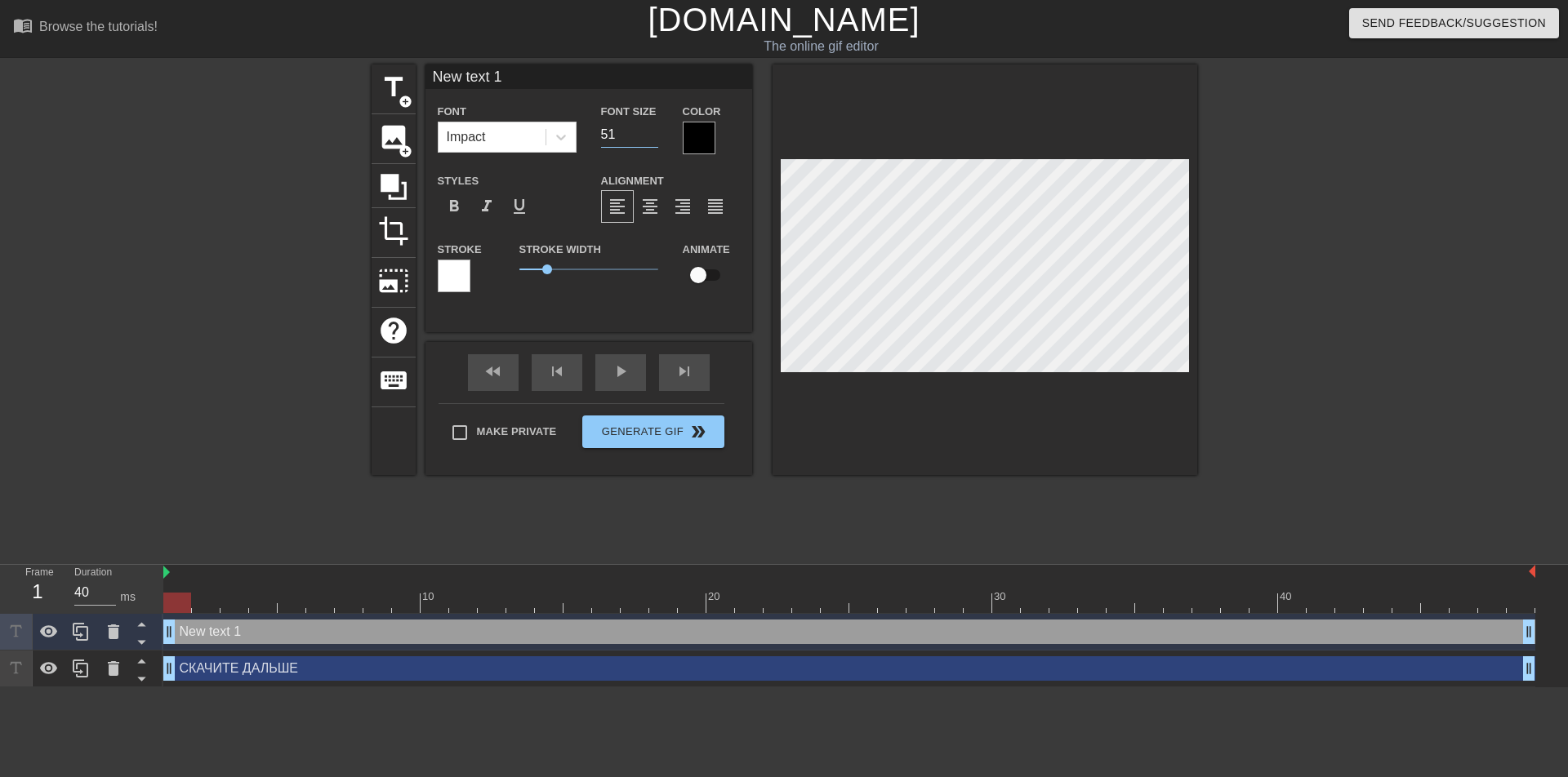
click at [654, 133] on input "51" at bounding box center [630, 134] width 57 height 26
type input "52"
click at [654, 133] on input "52" at bounding box center [630, 134] width 57 height 26
type input "New text1"
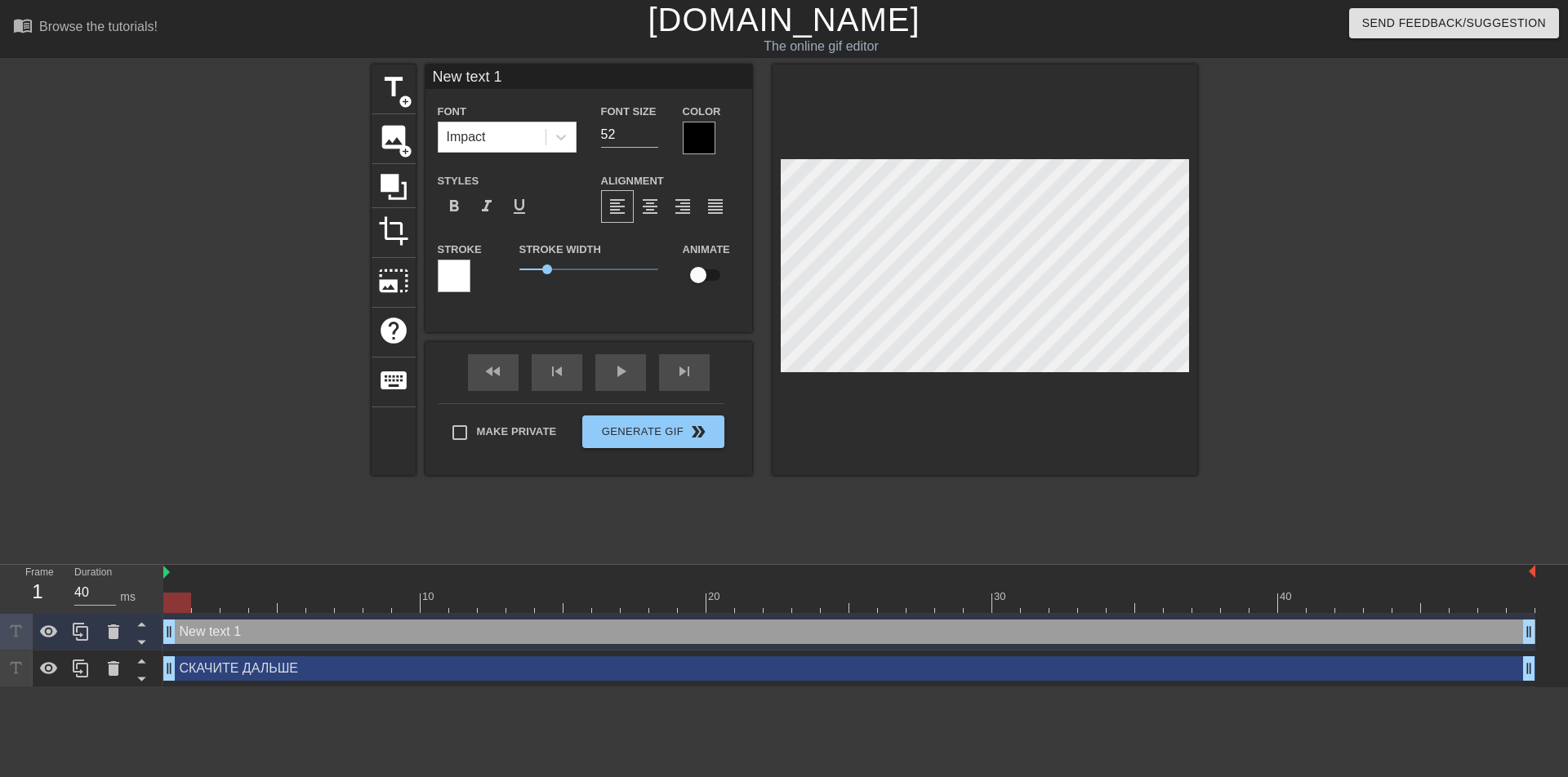
type textarea "New text1"
type input "New tex1"
type textarea "New tex1"
type input "New te1"
type textarea "New te1"
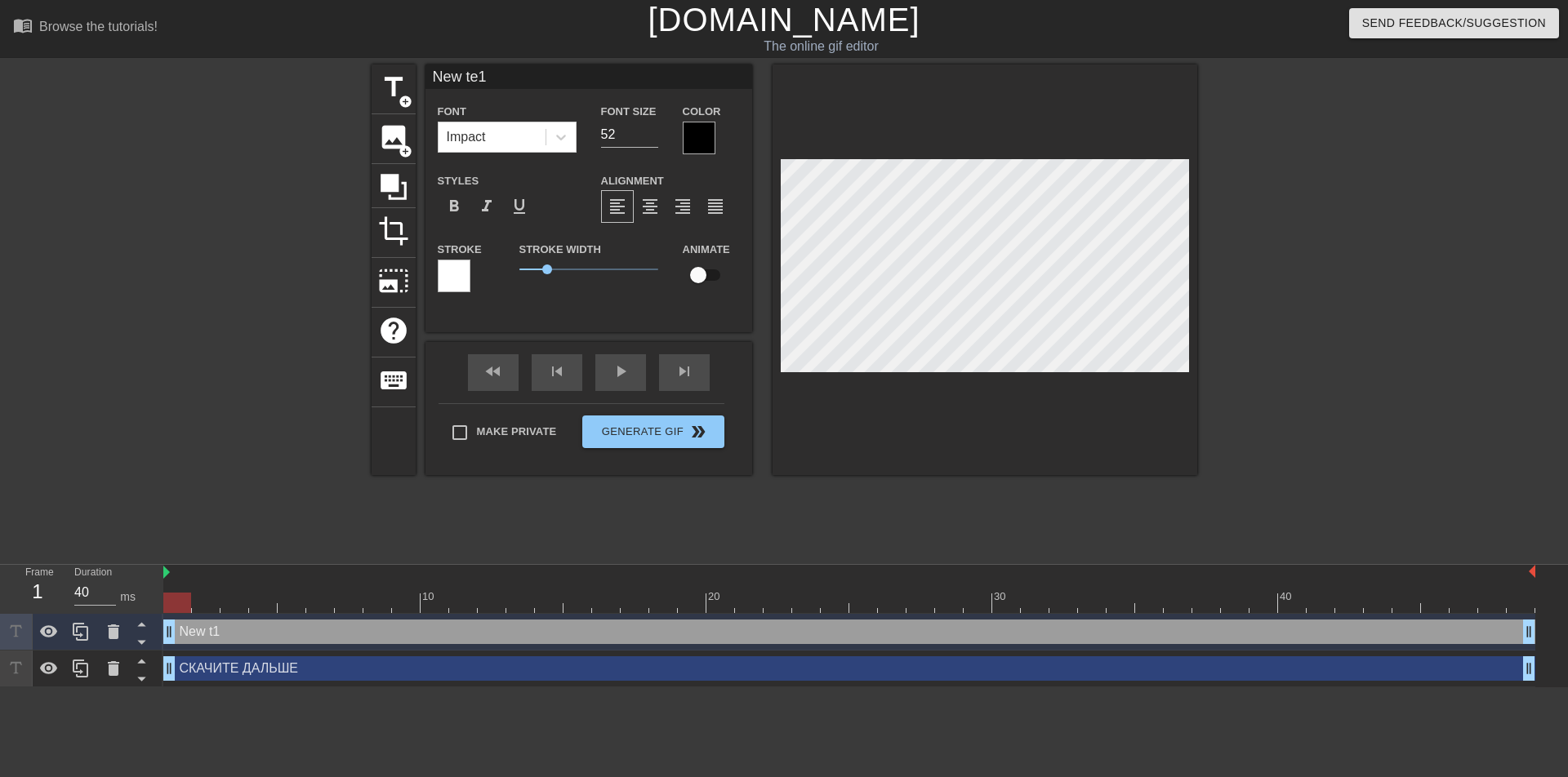
type input "New t1"
type textarea "New t1"
type input "New 1"
type textarea "New 1"
type input "New1"
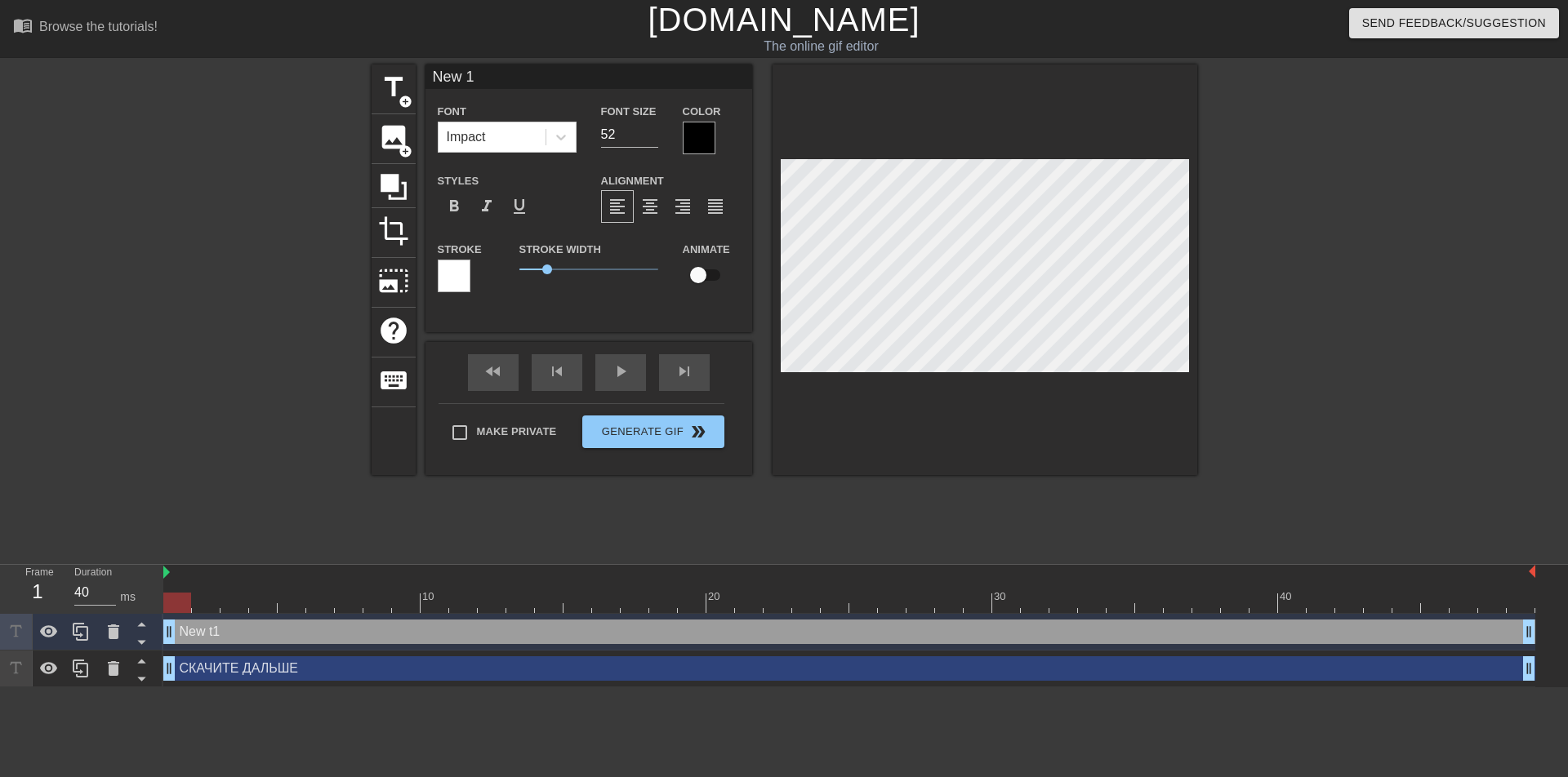
type textarea "New1"
type input "Ne1"
type textarea "Ne1"
type input "N1"
type textarea "N1"
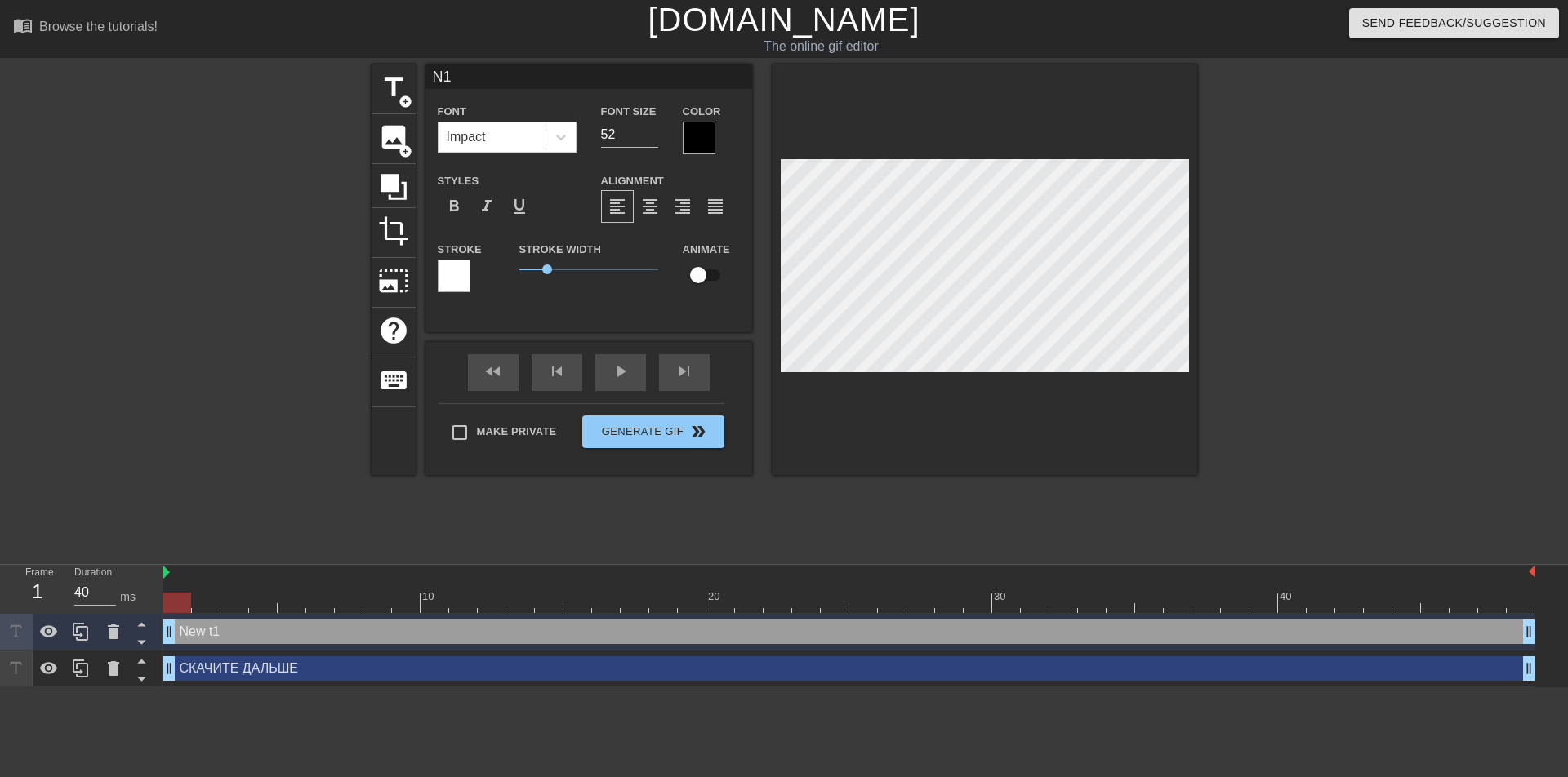
type input "1"
type textarea "1"
type input "а1"
type textarea "а1"
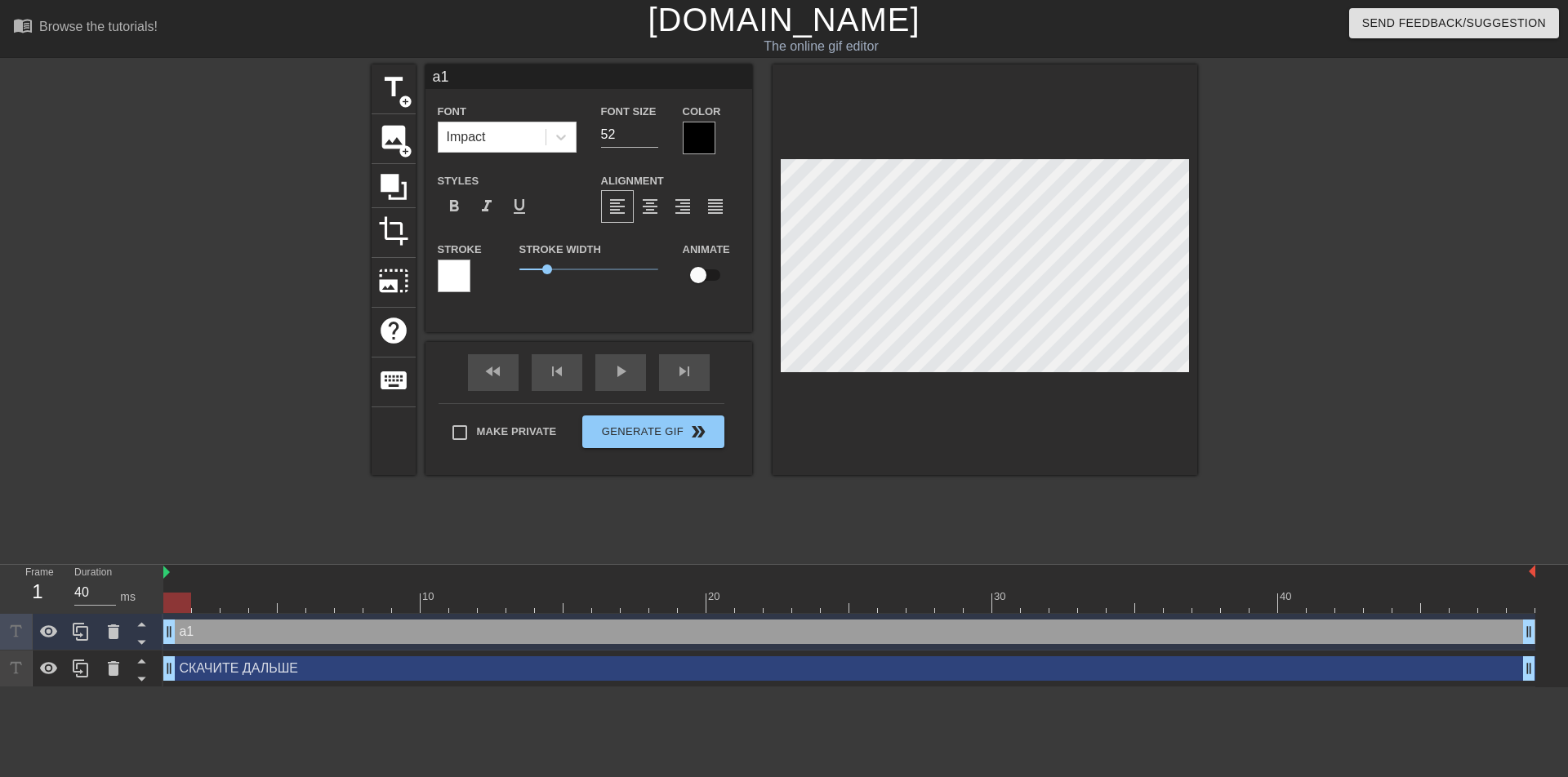
type input "1"
type textarea "1"
type input "А1"
type textarea "А1"
type input "АЛ1"
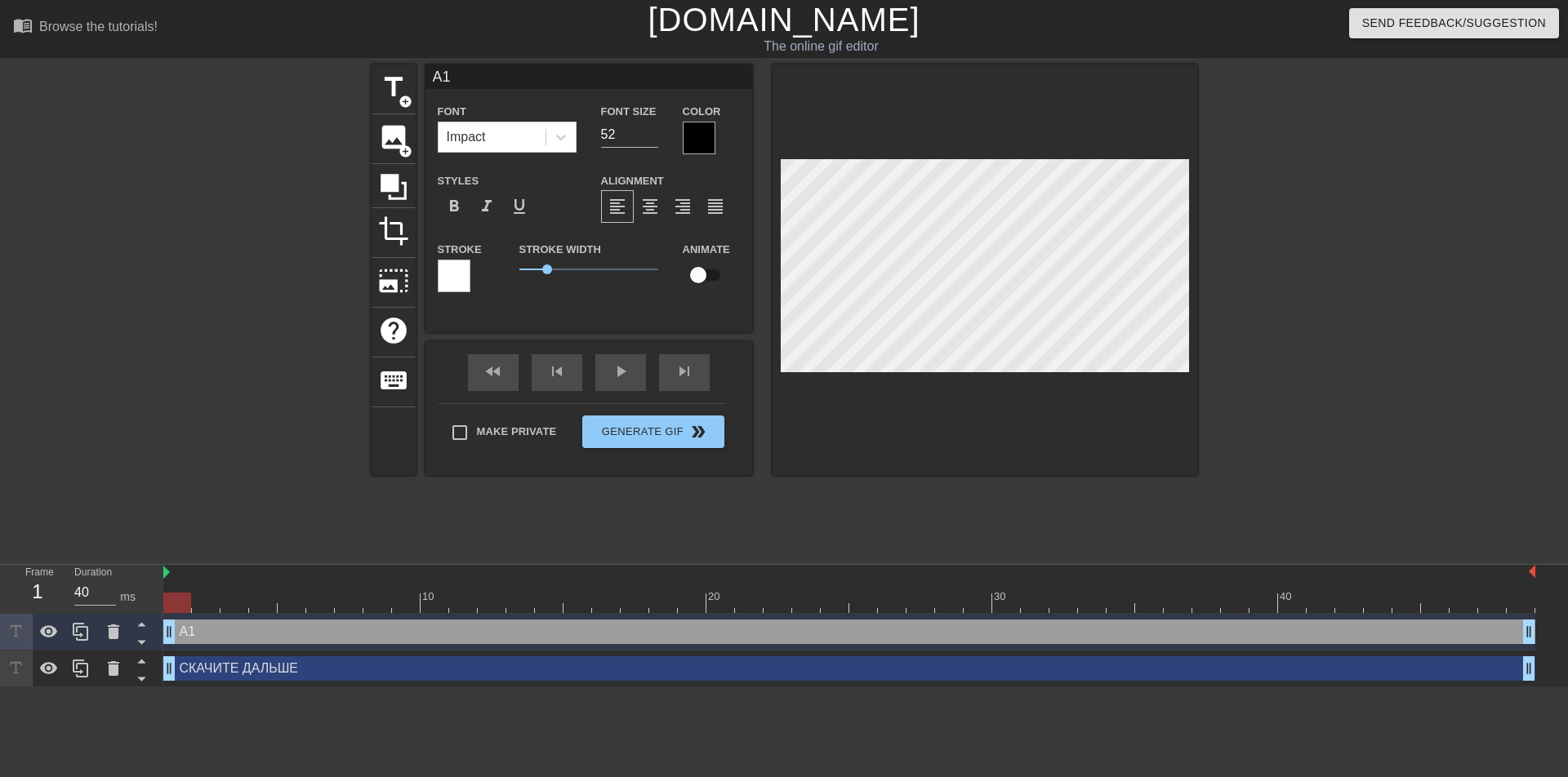
type textarea "АЛ1"
type input "АЛЬ1"
type textarea "АЛЬ1"
type input "АЛЬБ1"
type textarea "АЛЬБ1"
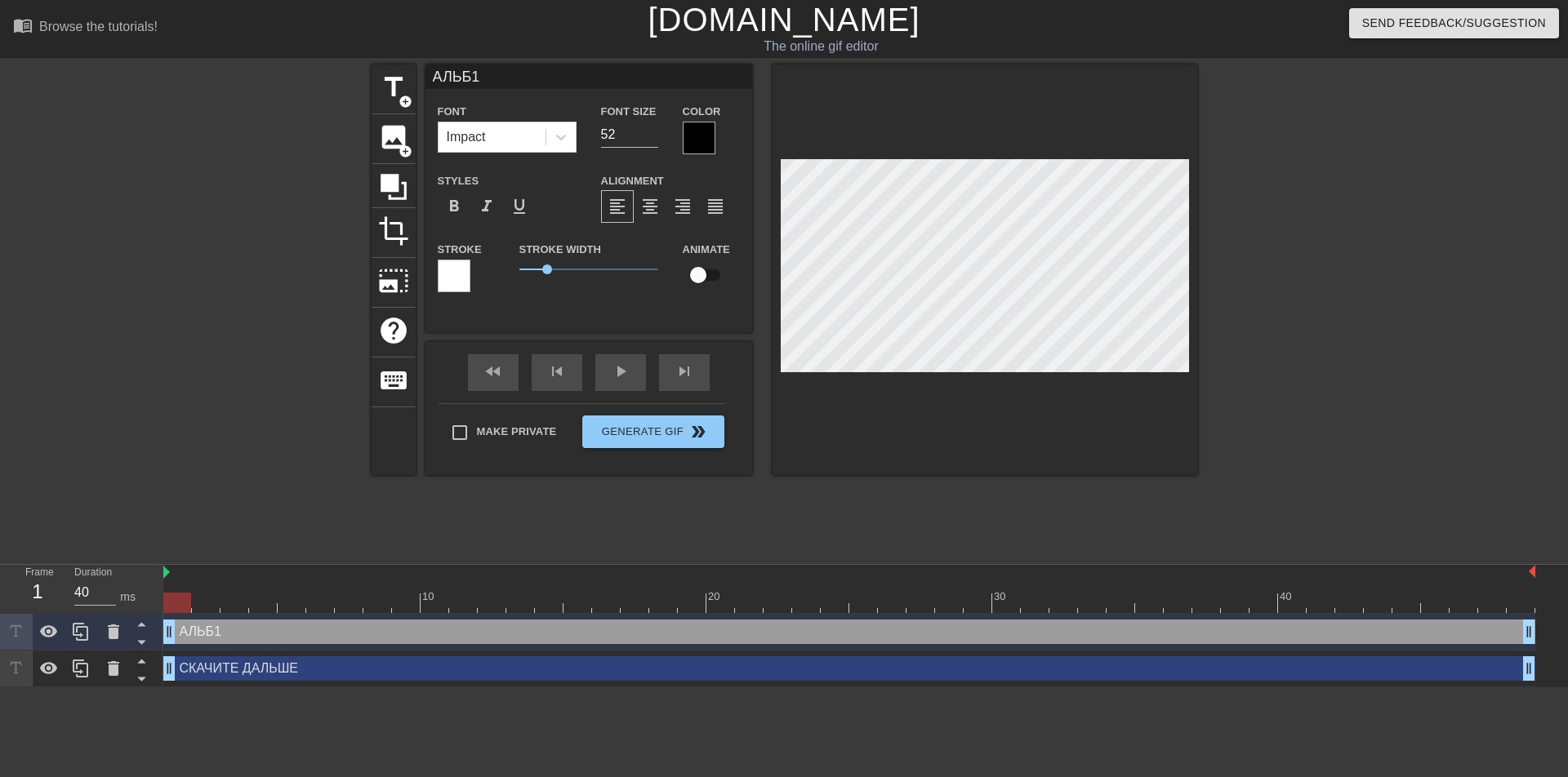
type input "АЛЬБЕ1"
type textarea "АЛЬБЕ1"
type input "АЛЬБЕР1"
type textarea "АЛЬБЕР1"
type input "АЛЬБЕРТ1"
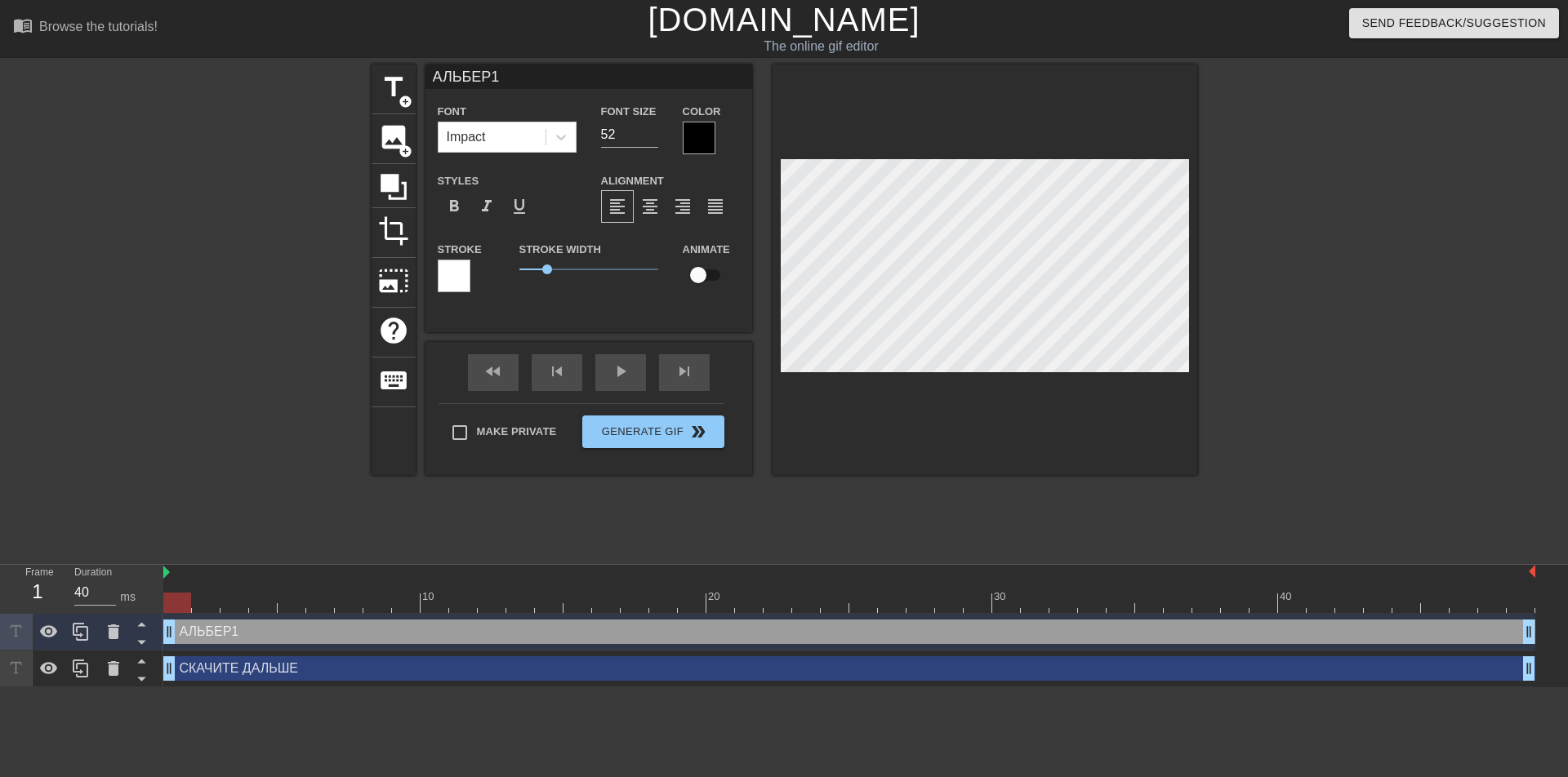
type textarea "АЛЬБЕРТ1"
type input "АЛЬБЕРТИ1"
type textarea "АЛЬБЕРТИ1"
type input "АЛЬБЕРТИК1"
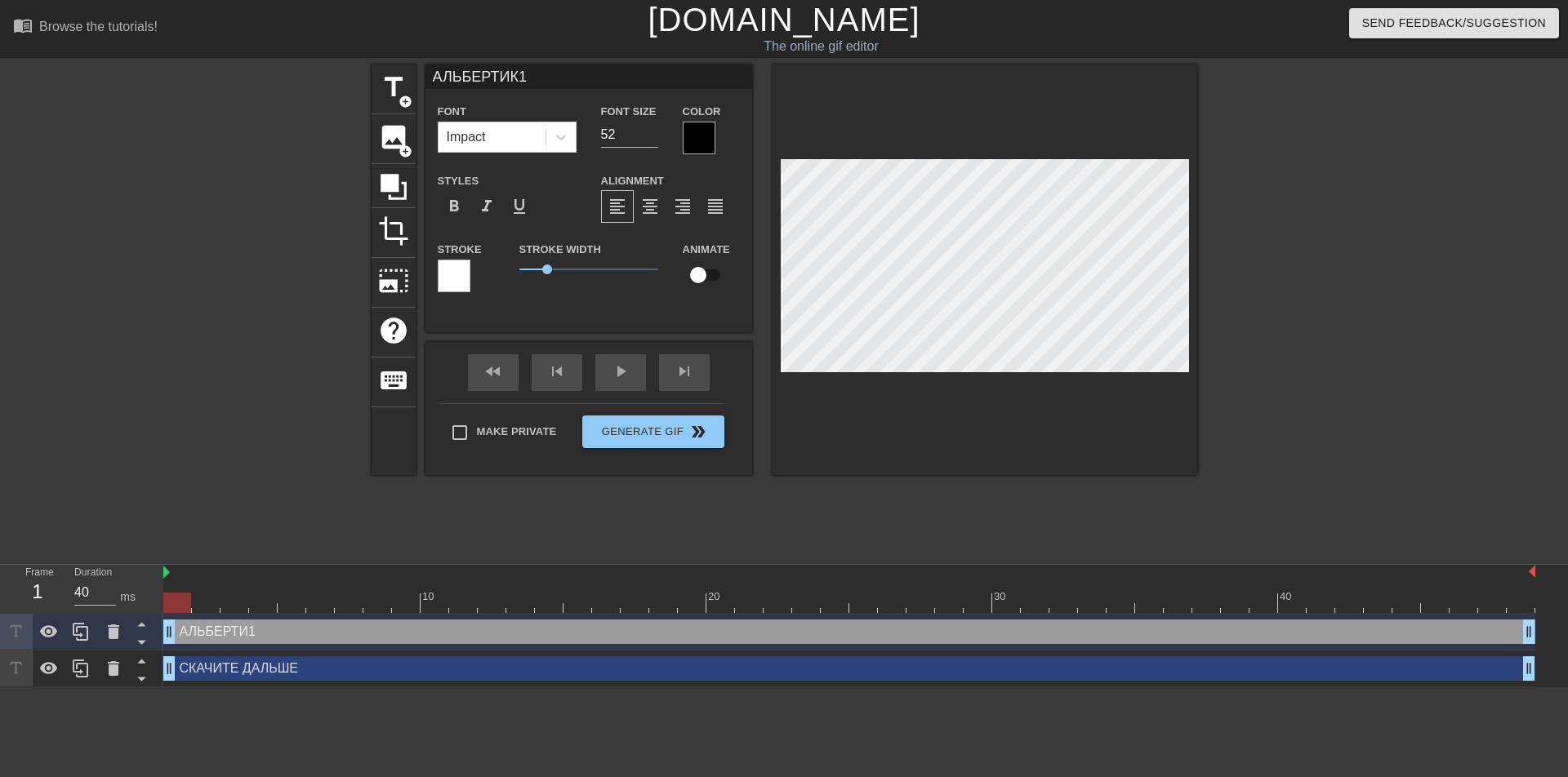
type textarea "АЛЬБЕРТИК1"
type input "АЛЬБЕРТИК 1"
type textarea "АЛЬБЕРТИК 1"
type input "АЛЬБЕРТИК 1"
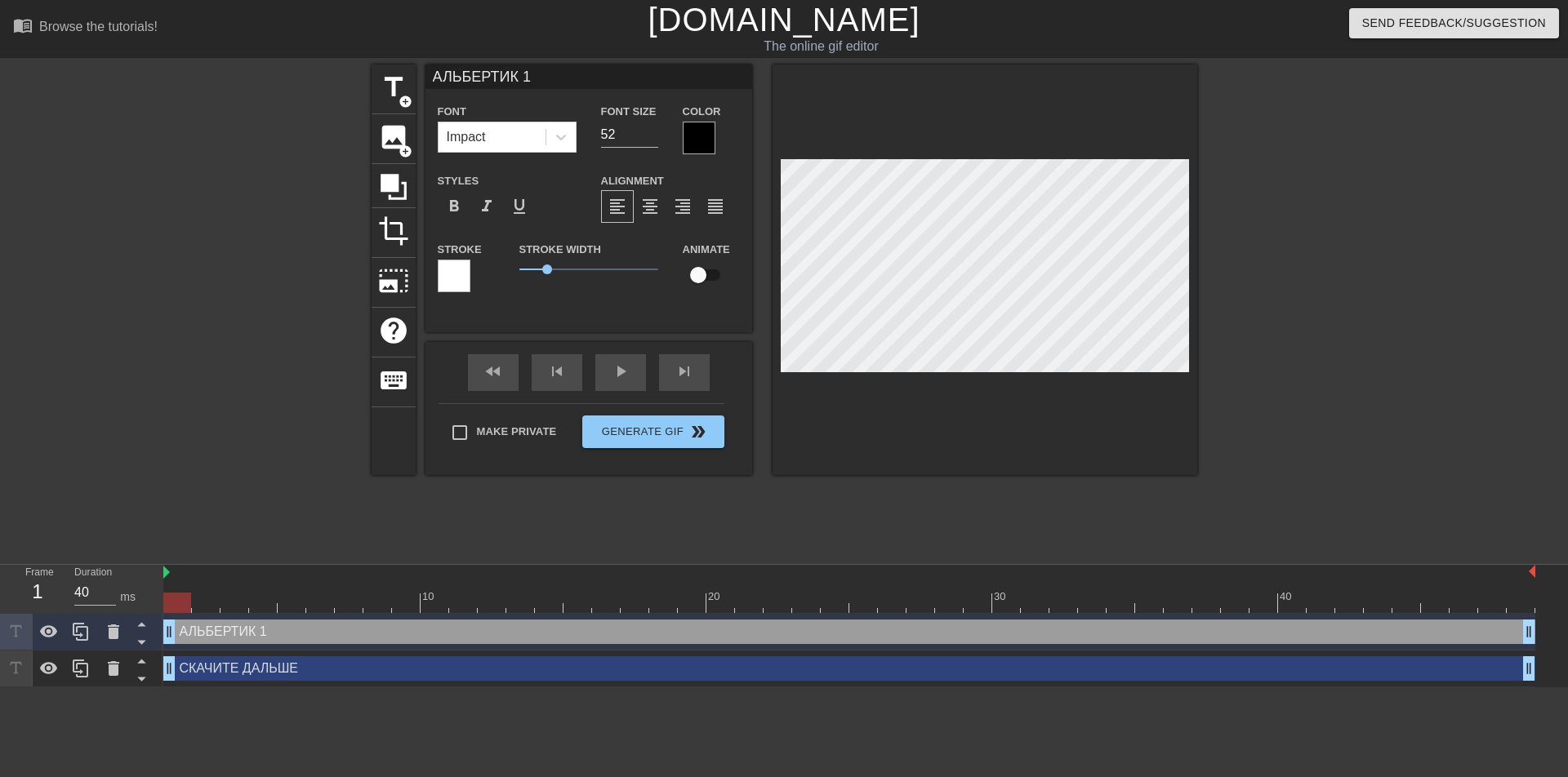
type textarea "АЛЬБЕРТИК 1"
type input "АЛЬБЕРТИК Д1"
type textarea "АЛЬБЕРТИК Д1"
type input "АЛЬБЕРТИК ДУ1"
type textarea "АЛЬБЕРТИК ДУ1"
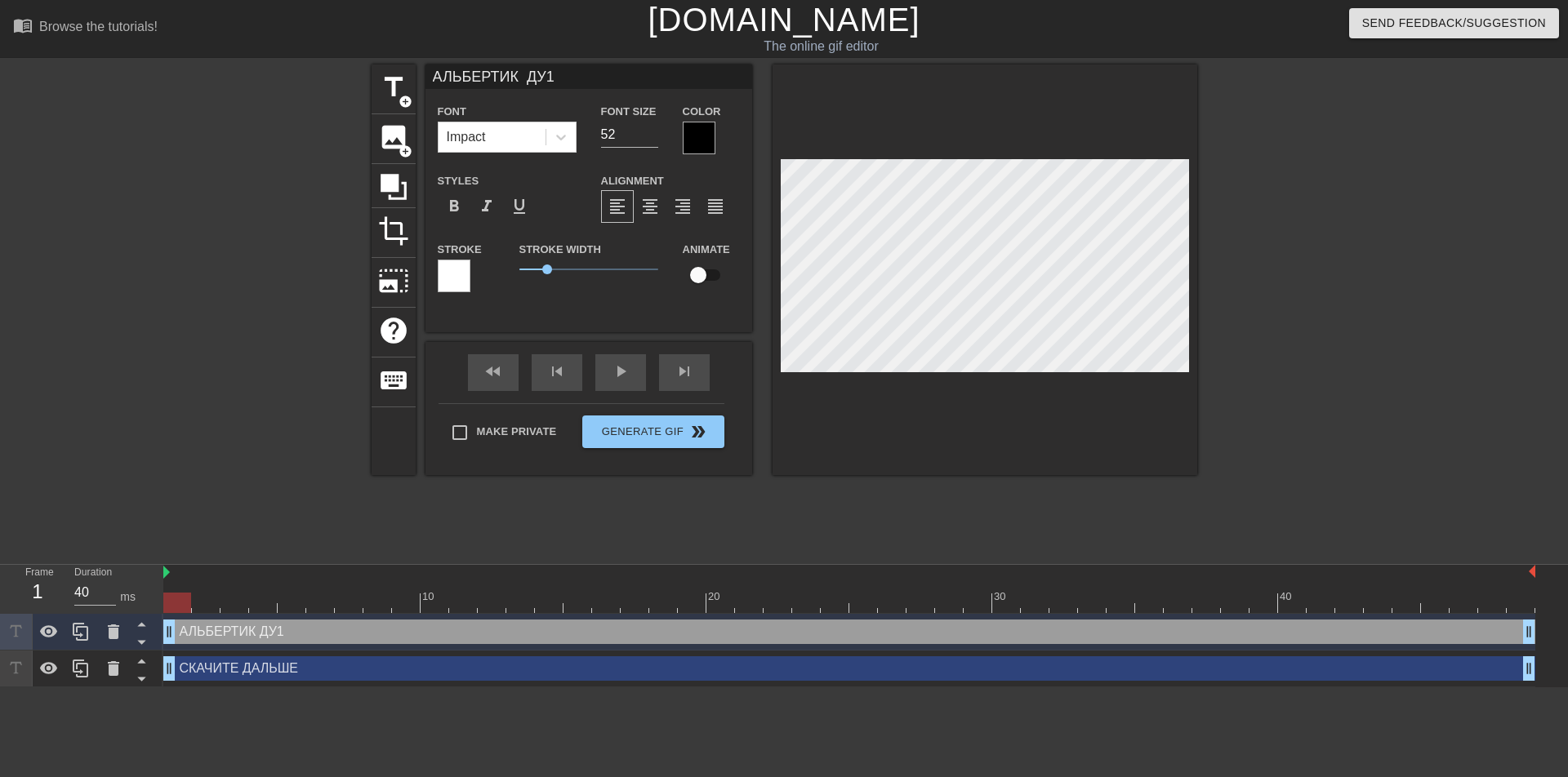
type input "АЛЬБЕРТИК ДУР1"
type textarea "АЛЬБЕРТИК ДУР1"
type input "АЛЬБЕРТИК ДУРА1"
type textarea "АЛЬБЕРТИК ДУРА1"
type input "АЛЬБЕРТИК ДУРАЧ1"
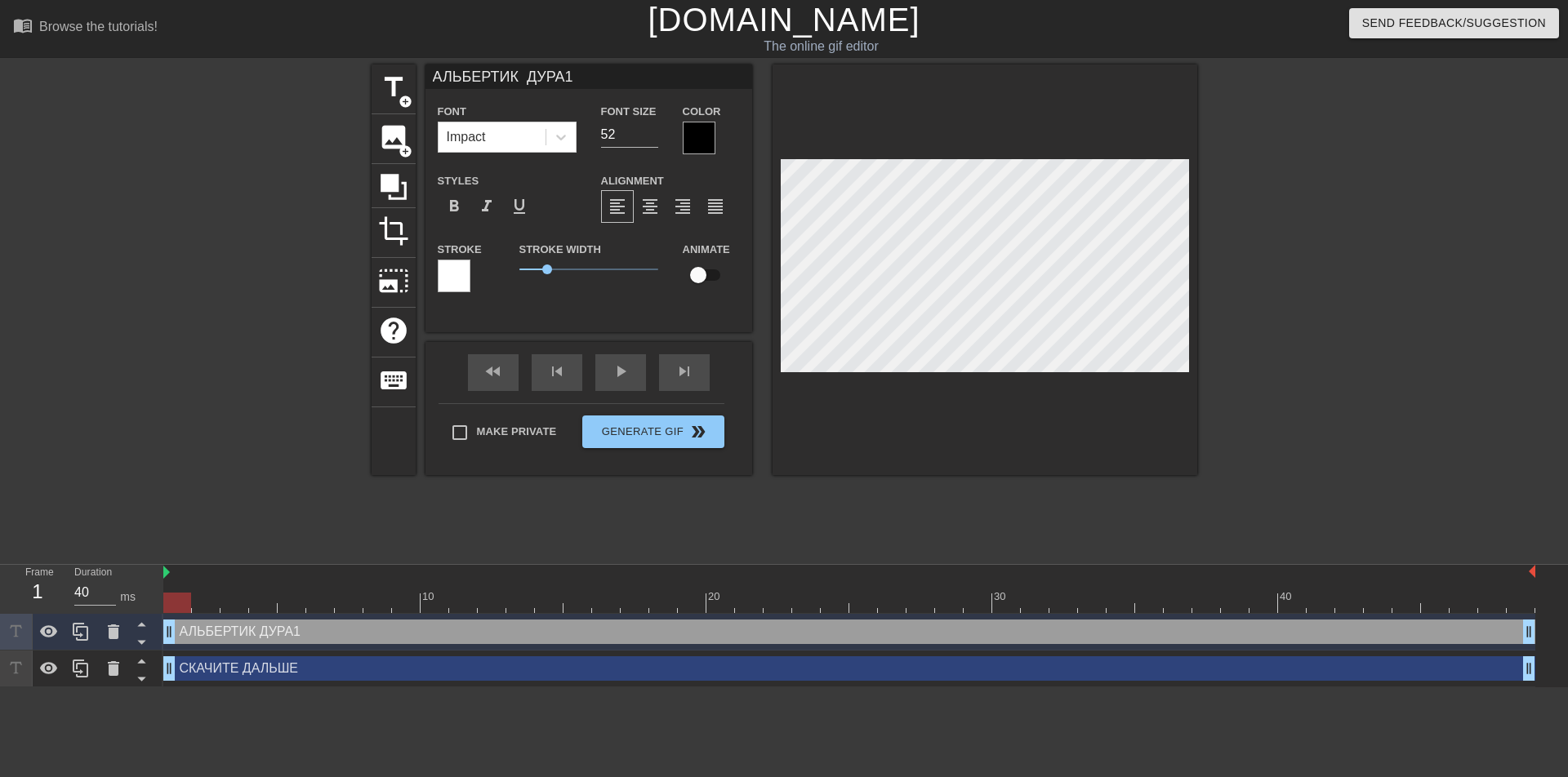
type textarea "АЛЬБЕРТИК ДУРАЧ1"
type input "АЛЬБЕРТИК ДУРАЧО1"
type textarea "АЛЬБЕРТИК ДУРАЧО1"
type input "АЛЬБЕРТИК ДУРАЧОК1"
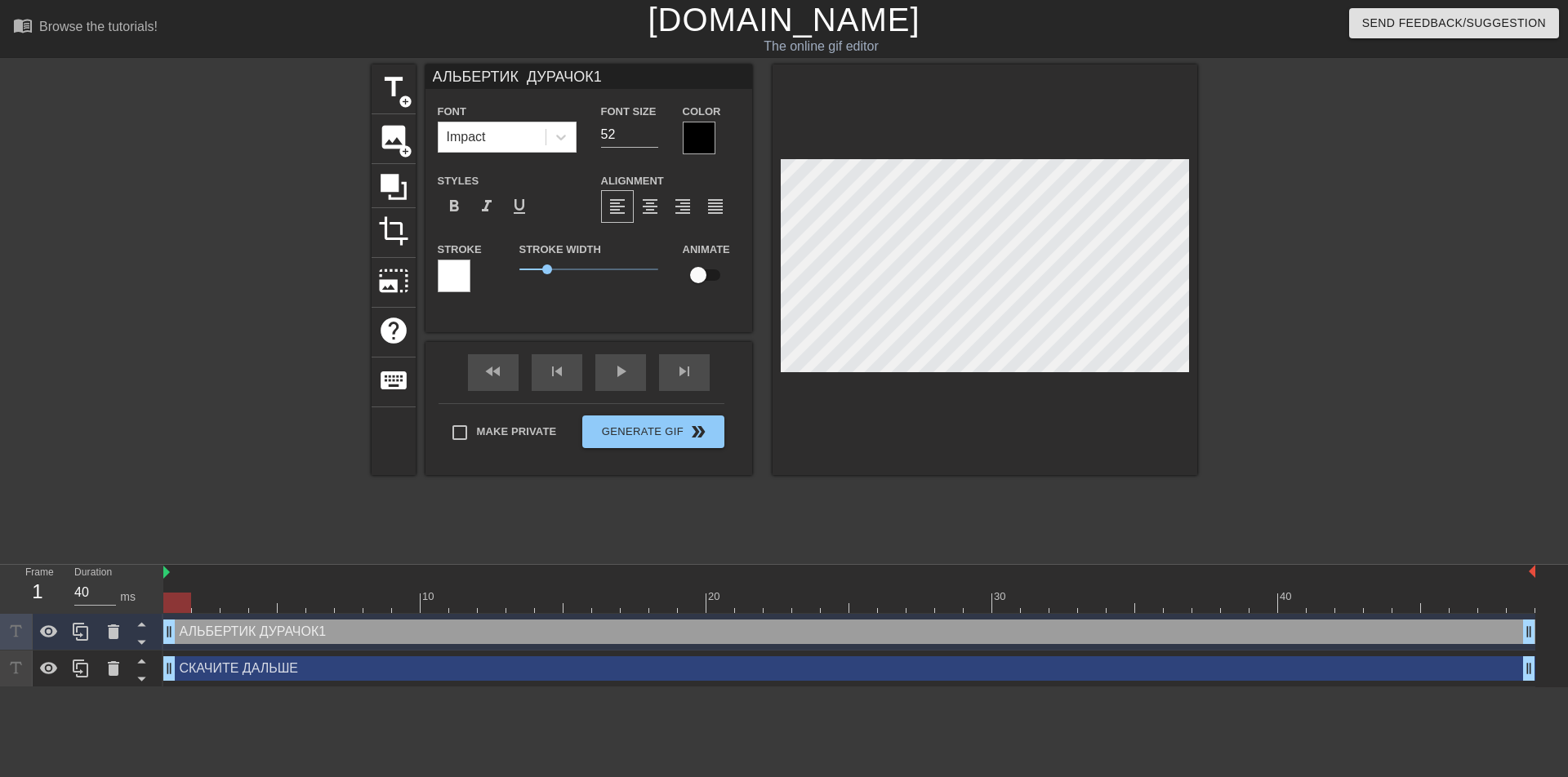
type textarea "АЛЬБЕРТИК ДУРАЧОК1"
click at [689, 136] on div at bounding box center [699, 138] width 33 height 33
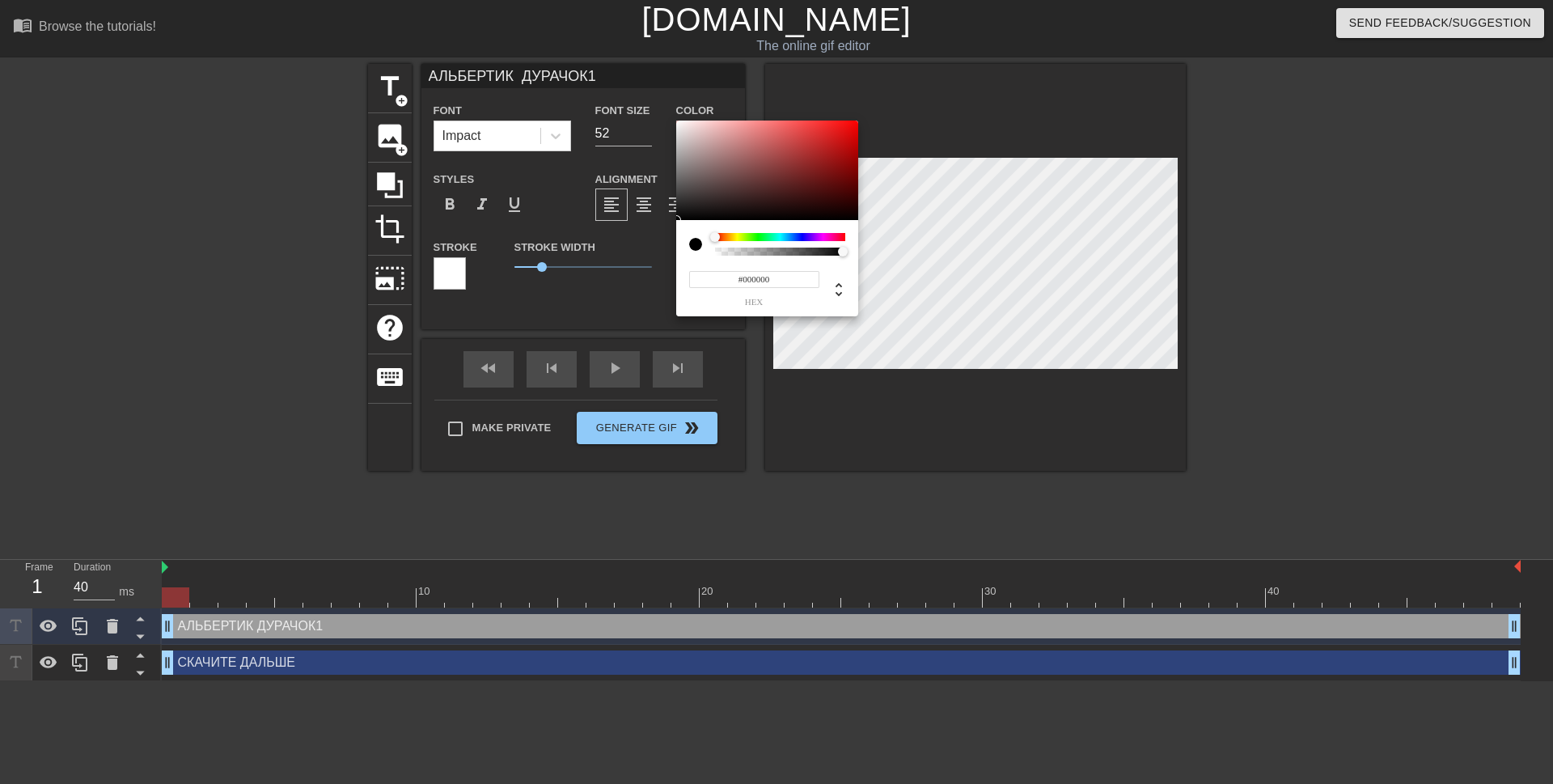
click at [755, 238] on div at bounding box center [780, 236] width 131 height 8
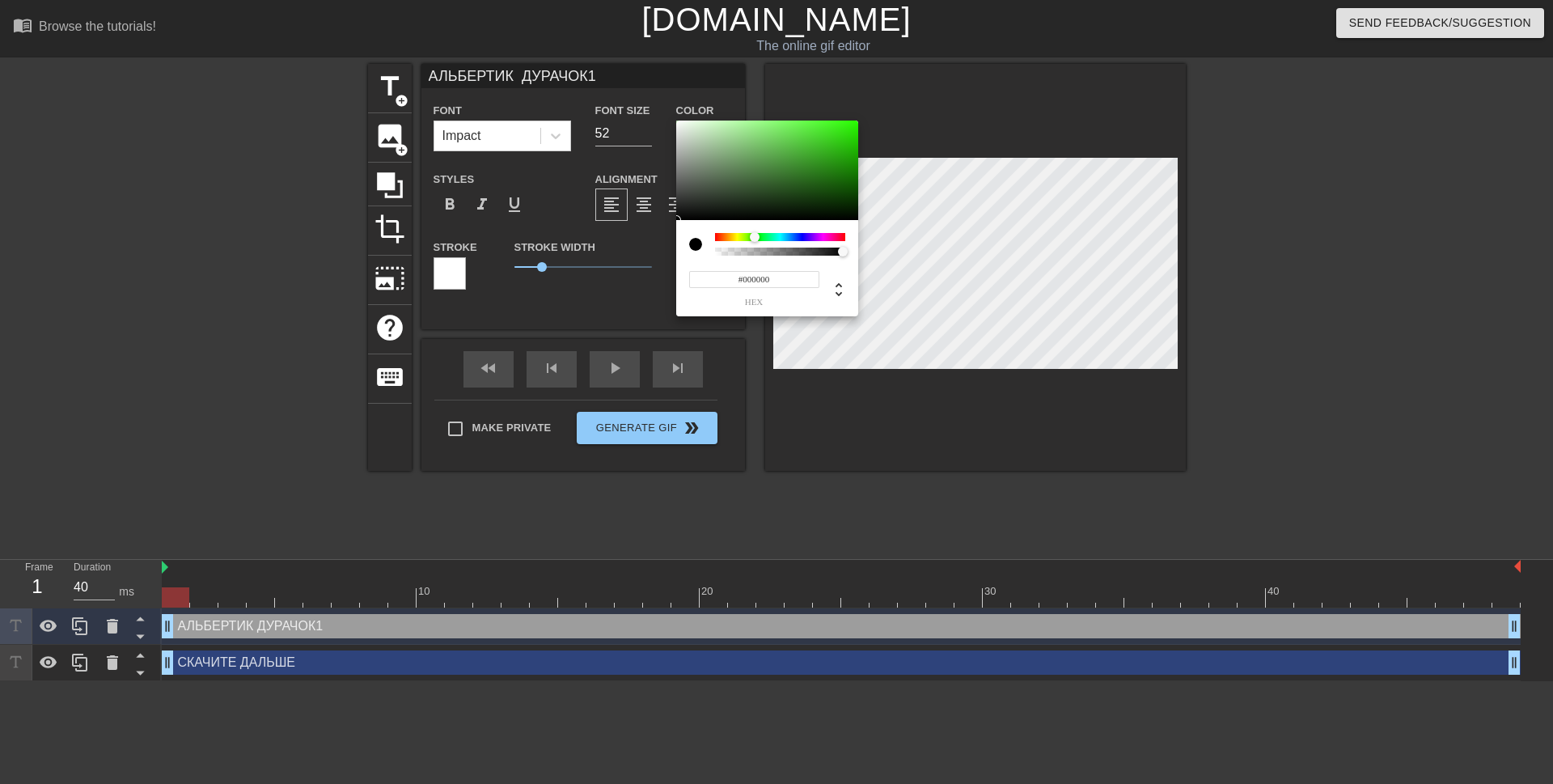
type input "#33E512"
click at [844, 131] on div at bounding box center [767, 171] width 182 height 101
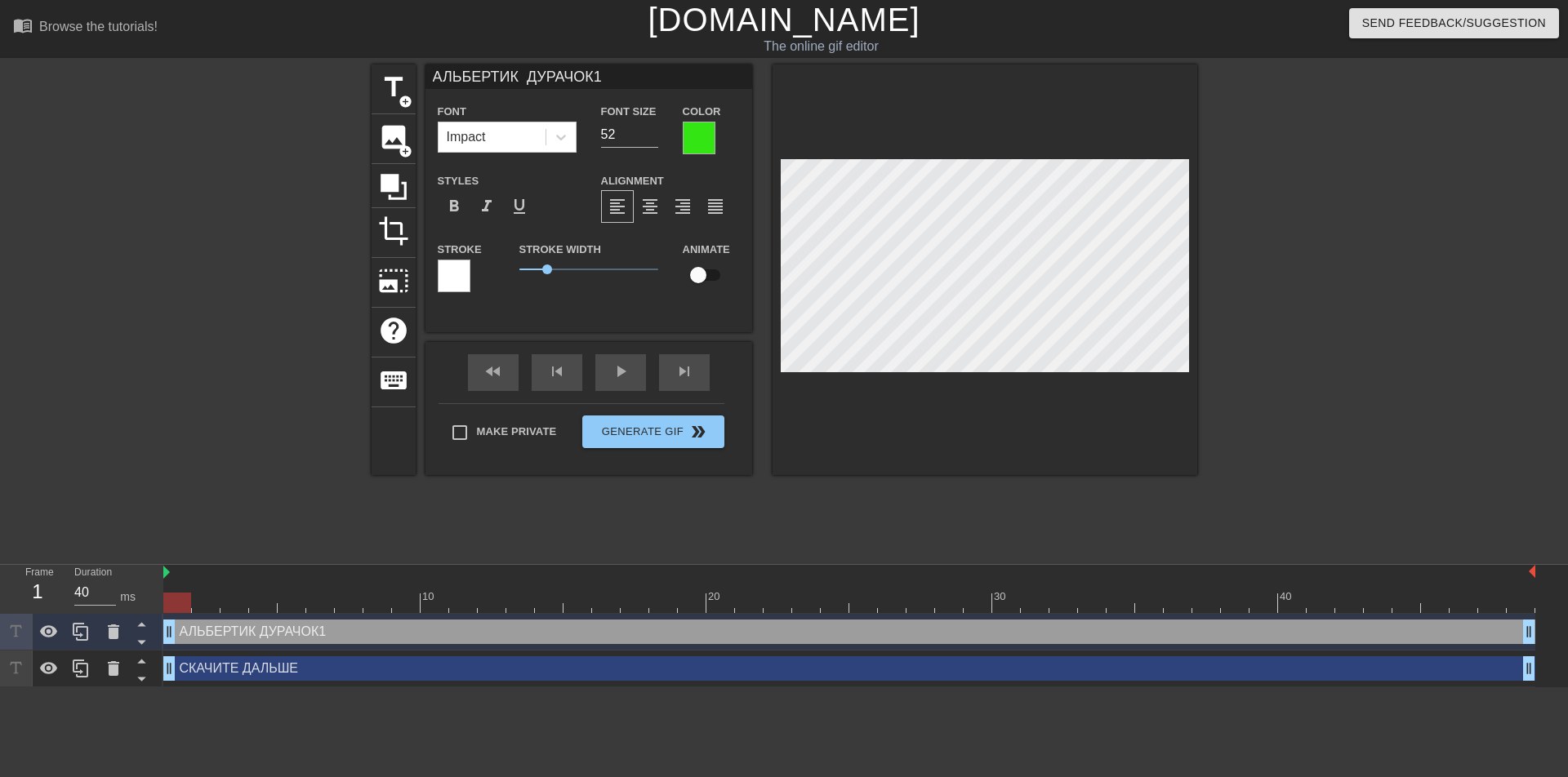
scroll to position [2, 3]
type input "АЛЬБЕРТИК ДУРАЧОК"
type textarea "АЛЬБЕРТИК ДУРАЧОК"
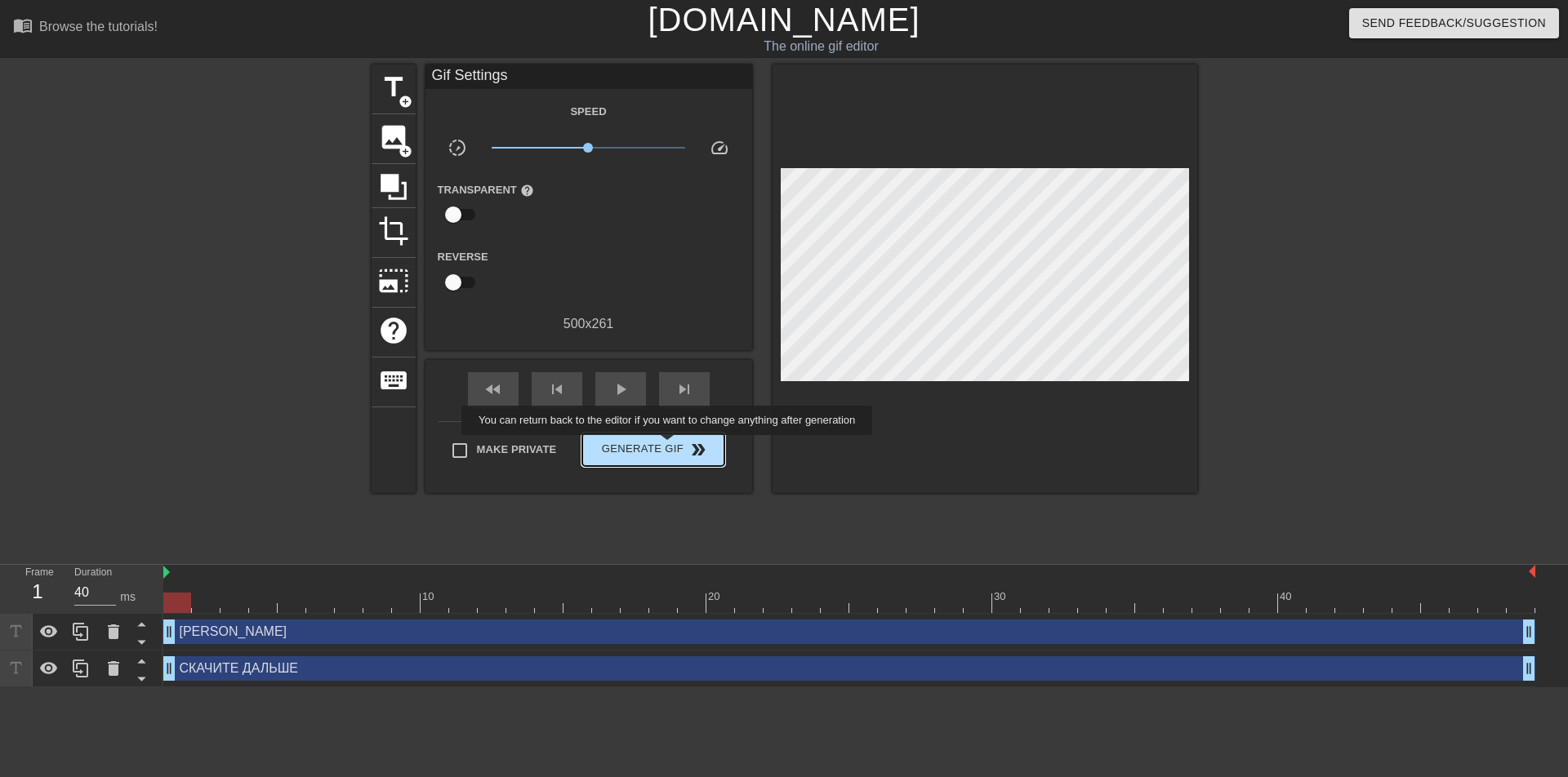
click at [646, 449] on span "Generate Gif double_arrow" at bounding box center [653, 449] width 128 height 20
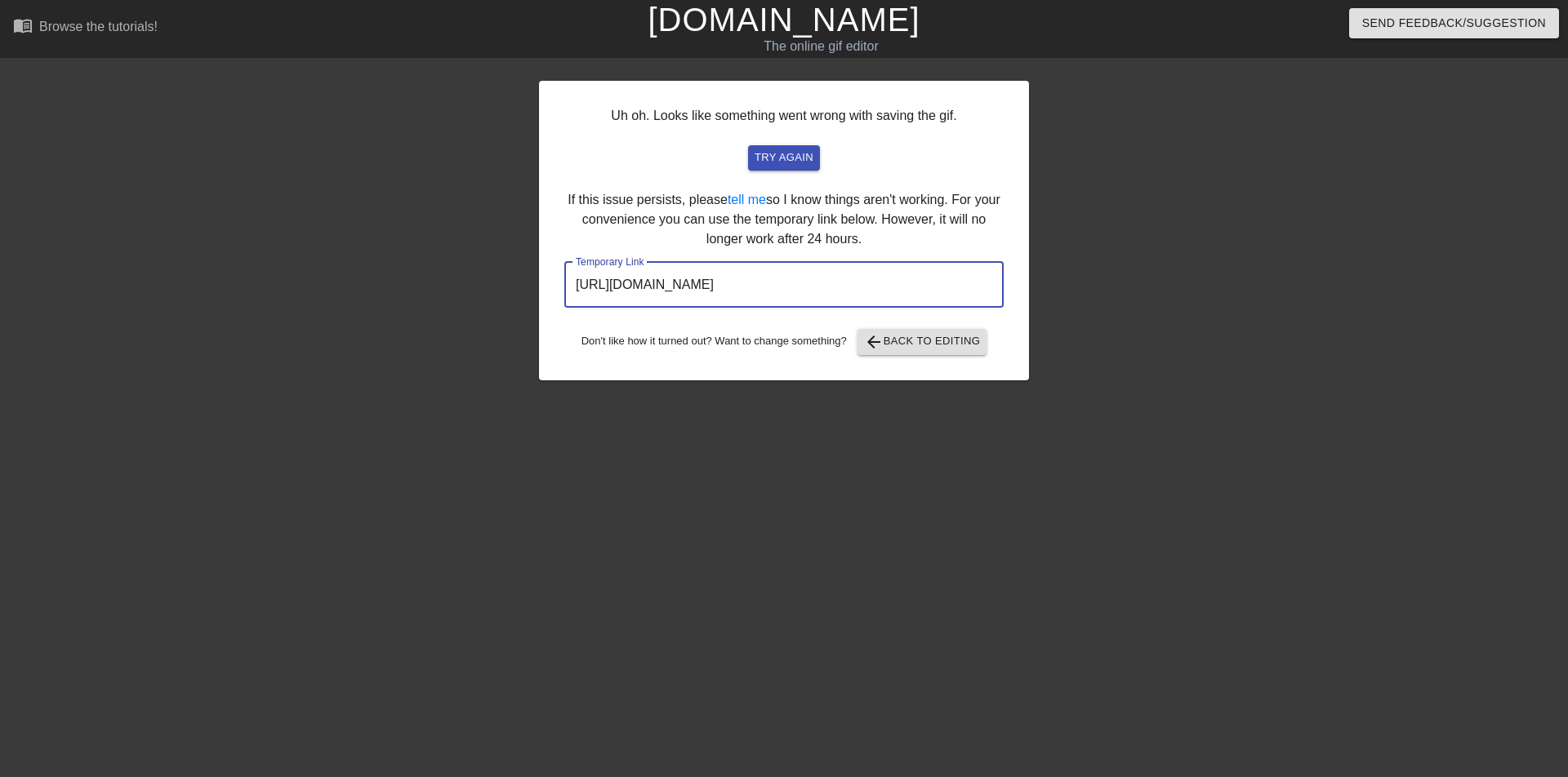
drag, startPoint x: 922, startPoint y: 291, endPoint x: 574, endPoint y: 288, distance: 348.0
click at [574, 288] on input "https://www.gifntext.com/temp_generations/0vDSzrQo.gif" at bounding box center [784, 284] width 439 height 45
